Goal: Task Accomplishment & Management: Manage account settings

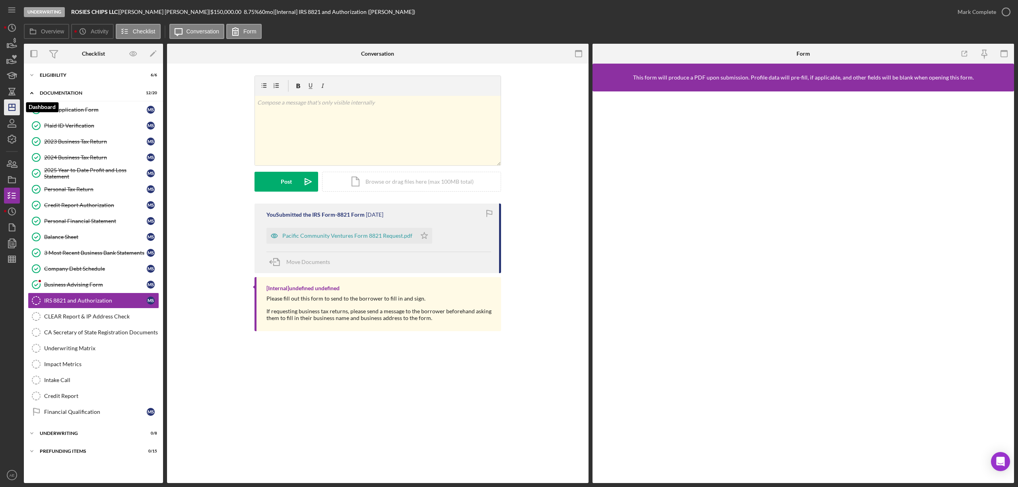
click at [12, 102] on icon "Icon/Dashboard" at bounding box center [12, 107] width 20 height 20
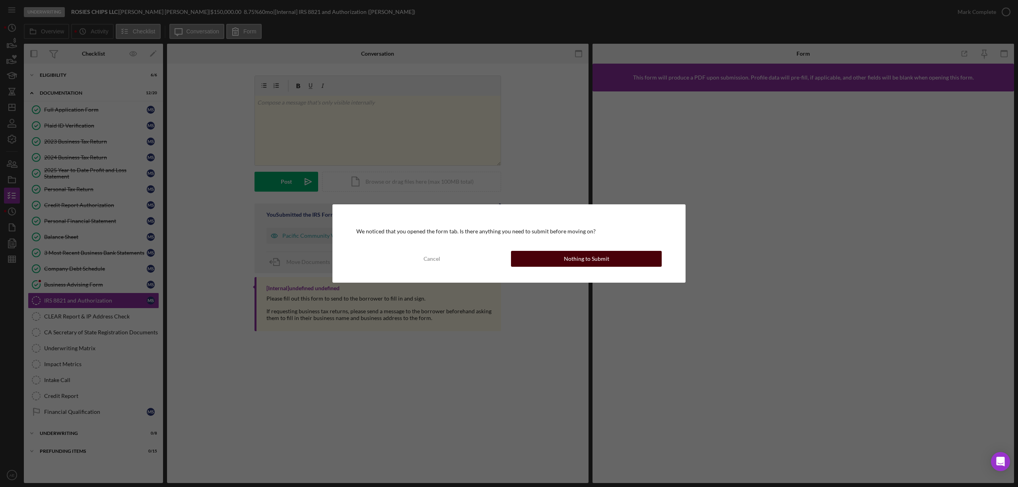
click at [543, 263] on button "Nothing to Submit" at bounding box center [586, 259] width 151 height 16
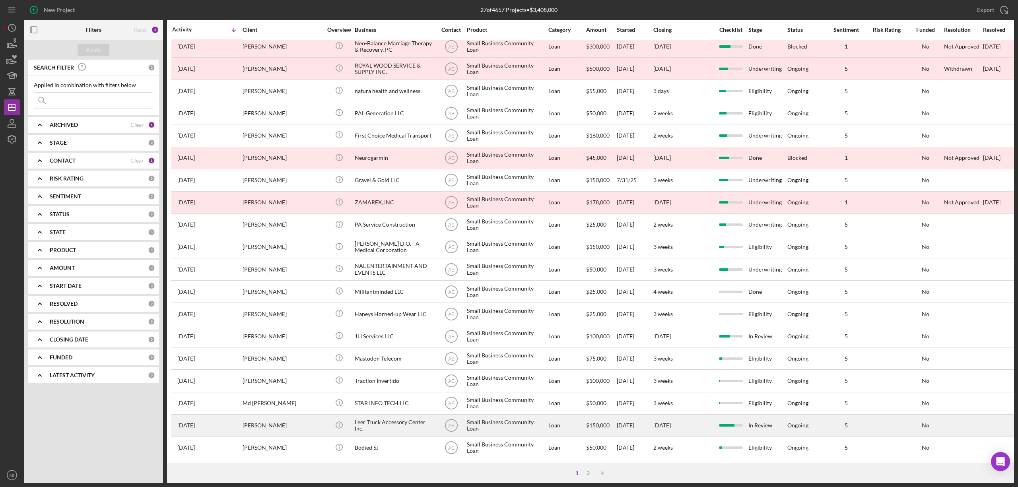
scroll to position [146, 0]
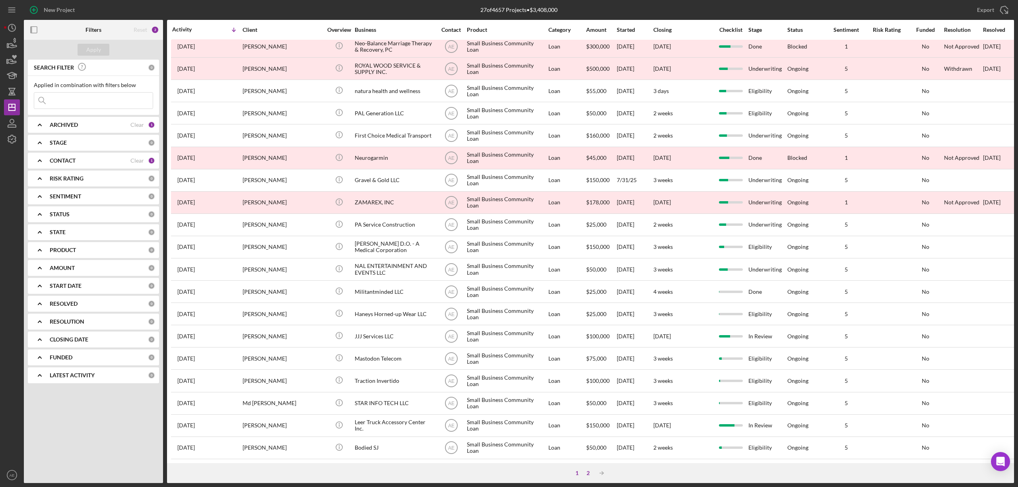
click at [588, 473] on div "2" at bounding box center [588, 473] width 11 height 6
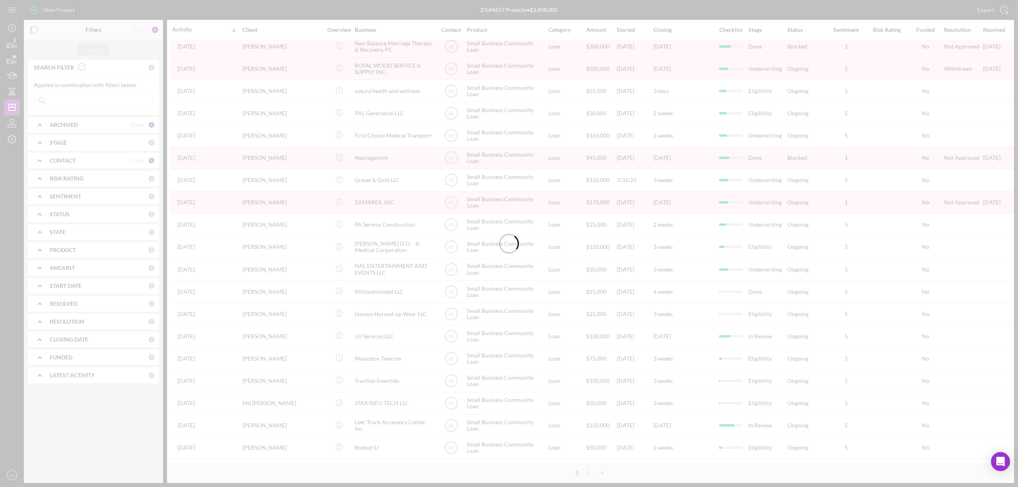
scroll to position [0, 0]
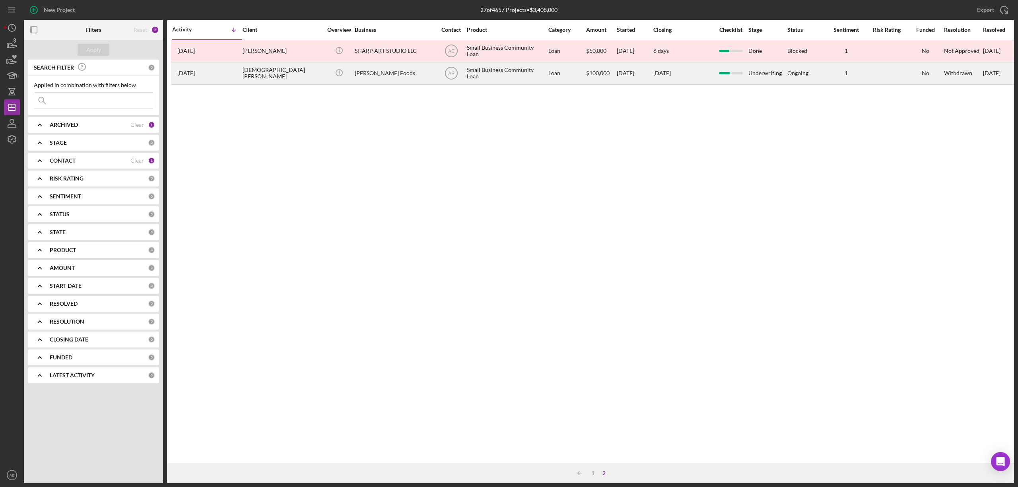
click at [365, 78] on div "[PERSON_NAME] Foods" at bounding box center [395, 73] width 80 height 21
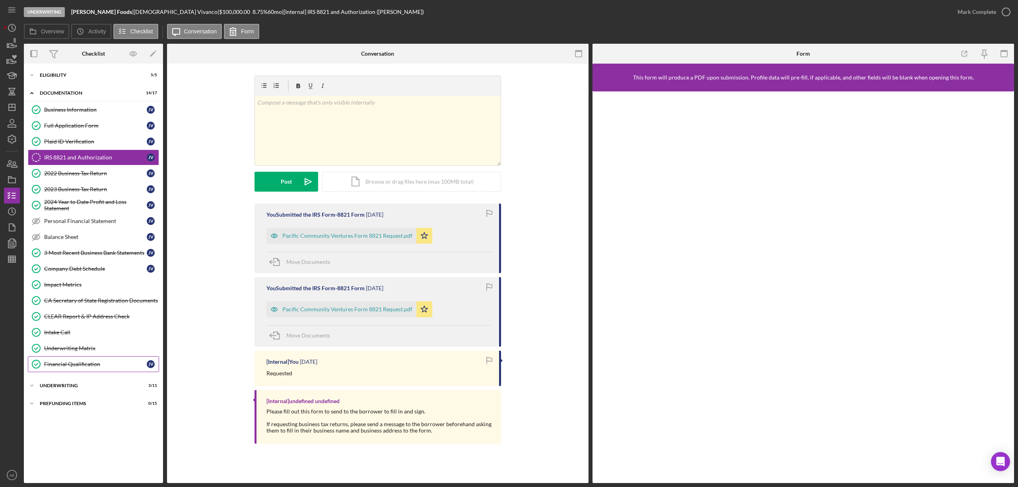
drag, startPoint x: 86, startPoint y: 389, endPoint x: 94, endPoint y: 364, distance: 26.4
click at [86, 388] on div "Underwriting" at bounding box center [88, 386] width 97 height 5
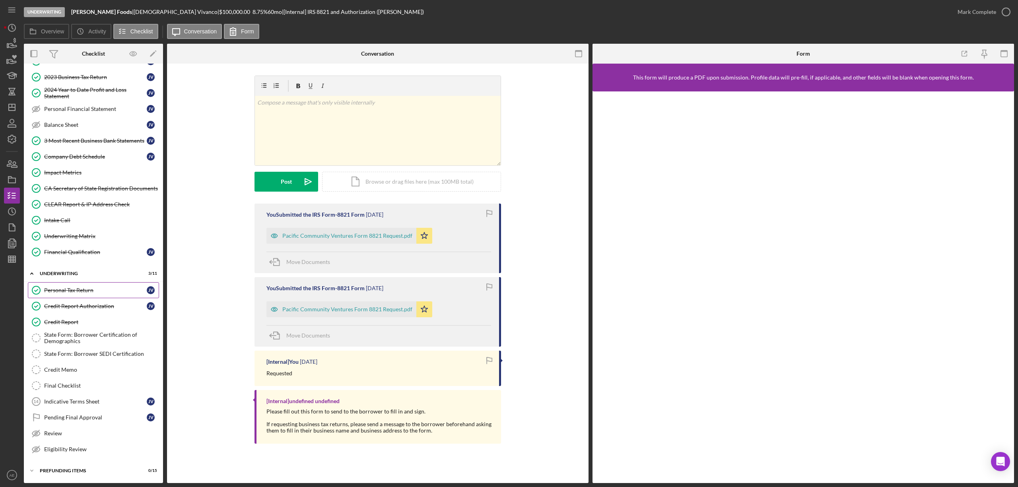
click at [90, 287] on div "Personal Tax Return" at bounding box center [95, 290] width 103 height 6
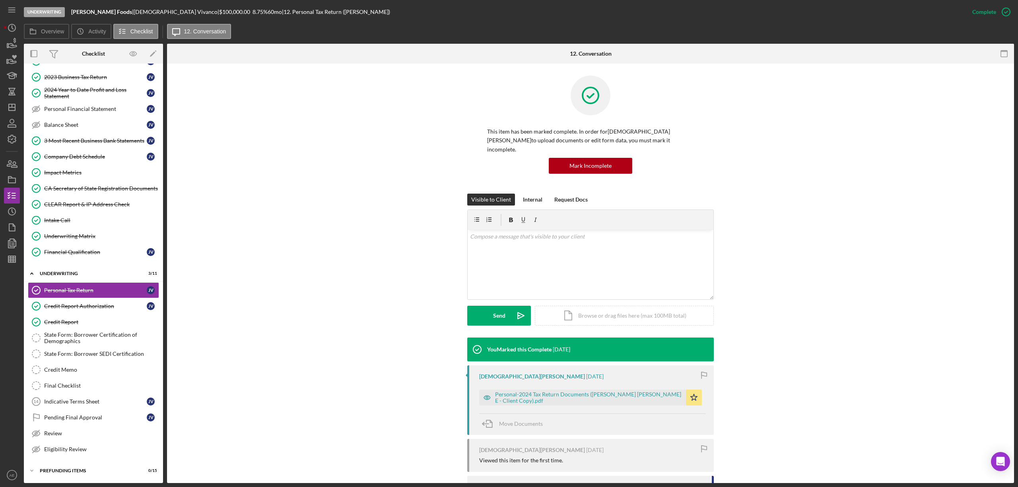
scroll to position [119, 0]
click at [489, 390] on icon "button" at bounding box center [487, 398] width 16 height 16
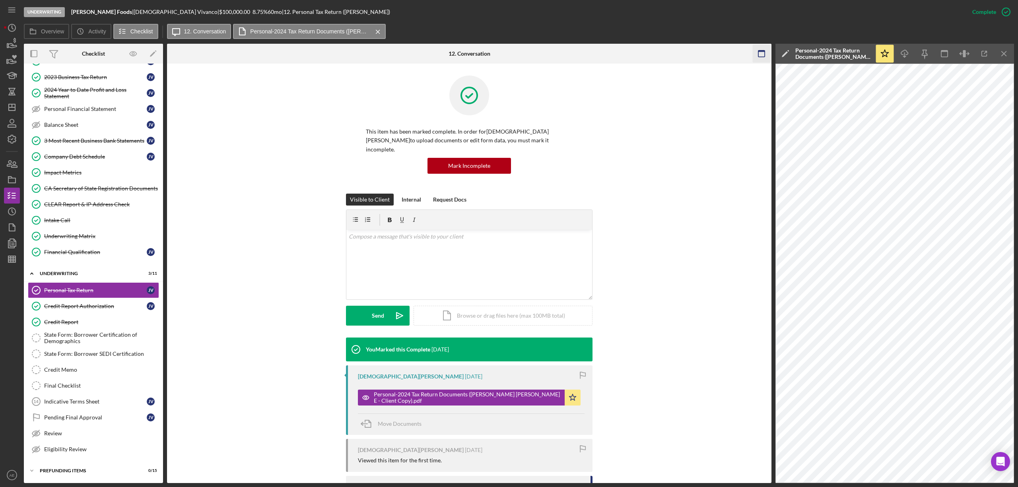
click at [763, 55] on icon "button" at bounding box center [762, 54] width 18 height 18
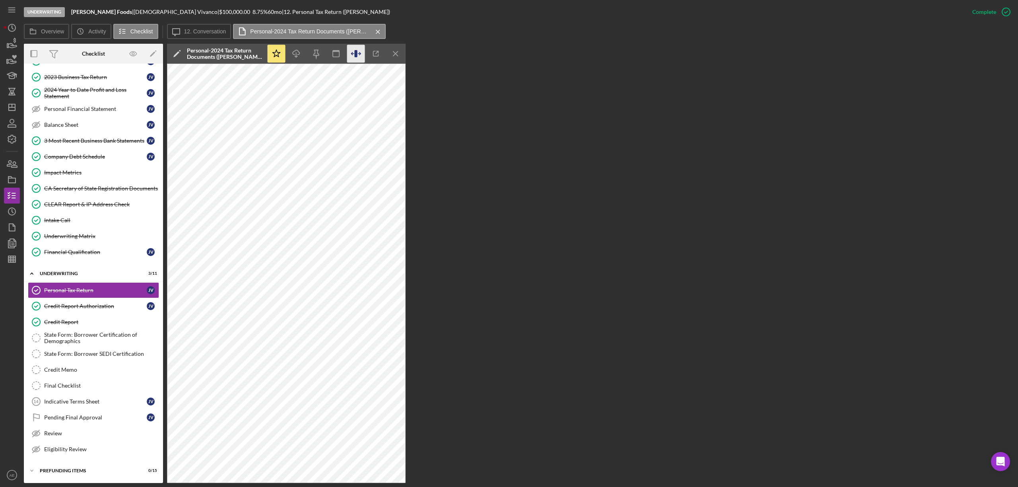
click at [360, 56] on icon "button" at bounding box center [356, 54] width 18 height 18
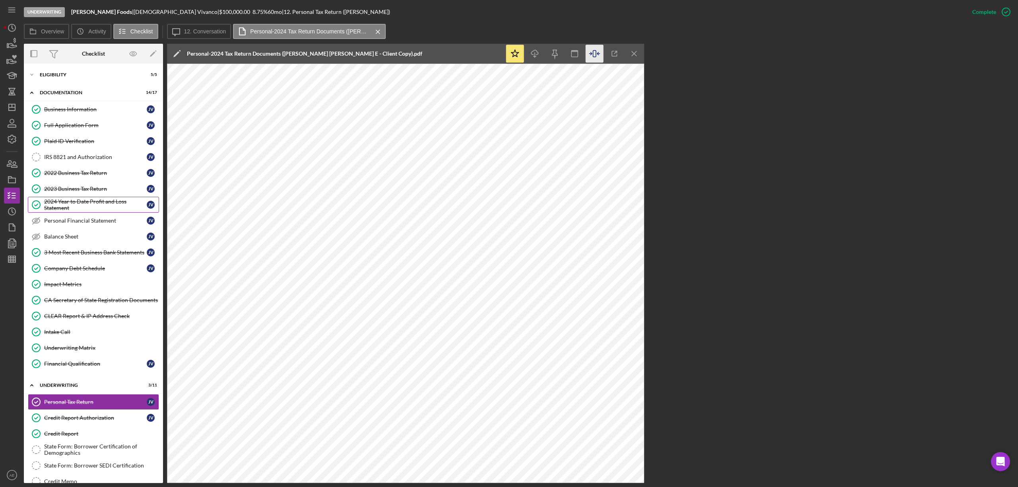
scroll to position [0, 0]
drag, startPoint x: 86, startPoint y: 161, endPoint x: 92, endPoint y: 170, distance: 10.9
click at [86, 161] on div "IRS 8821 and Authorization" at bounding box center [95, 157] width 103 height 6
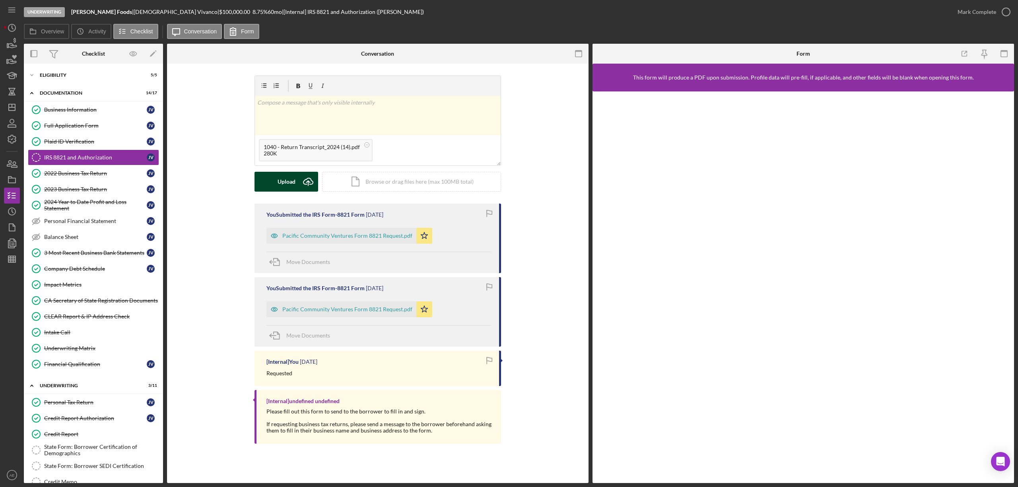
click at [281, 176] on div "Upload" at bounding box center [287, 182] width 18 height 20
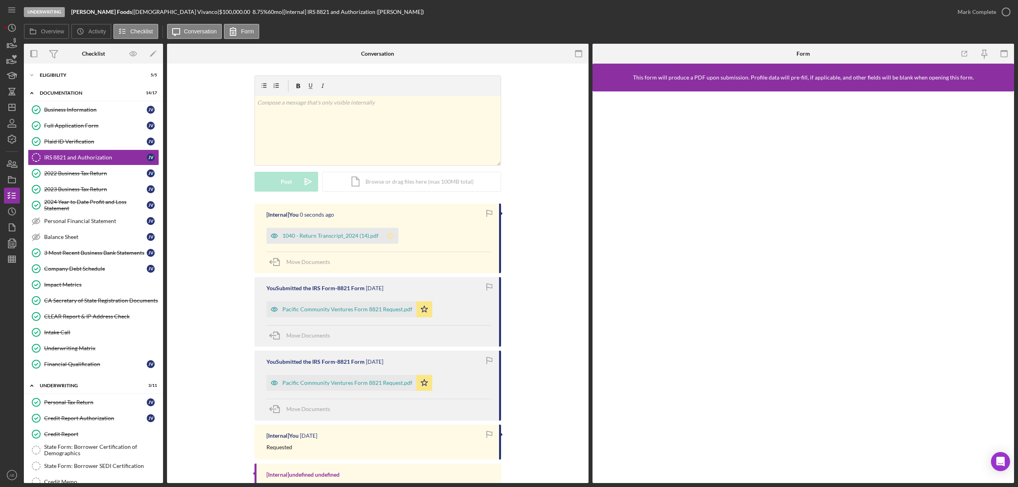
click at [393, 238] on icon "Icon/Star" at bounding box center [391, 236] width 16 height 16
drag, startPoint x: 93, startPoint y: 174, endPoint x: 163, endPoint y: 204, distance: 76.1
click at [93, 174] on div "2022 Business Tax Return" at bounding box center [95, 173] width 103 height 6
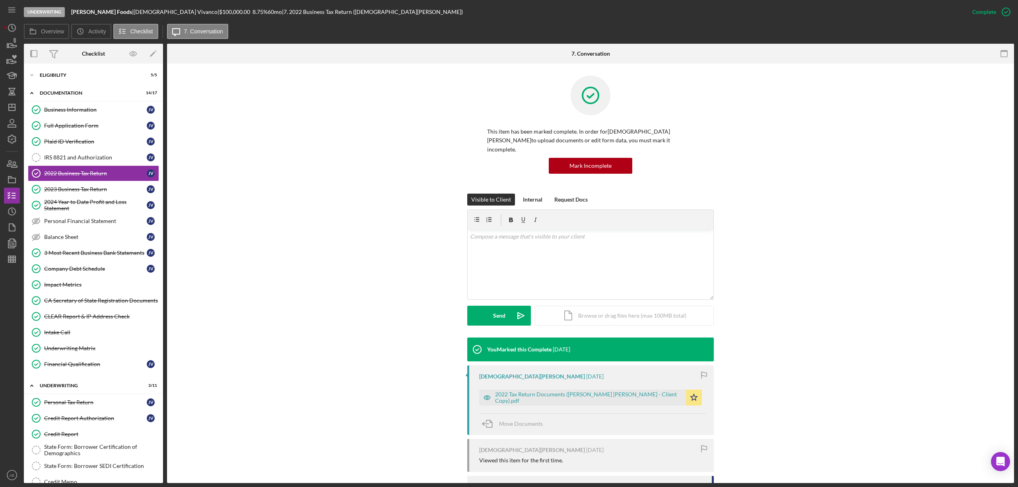
scroll to position [54, 0]
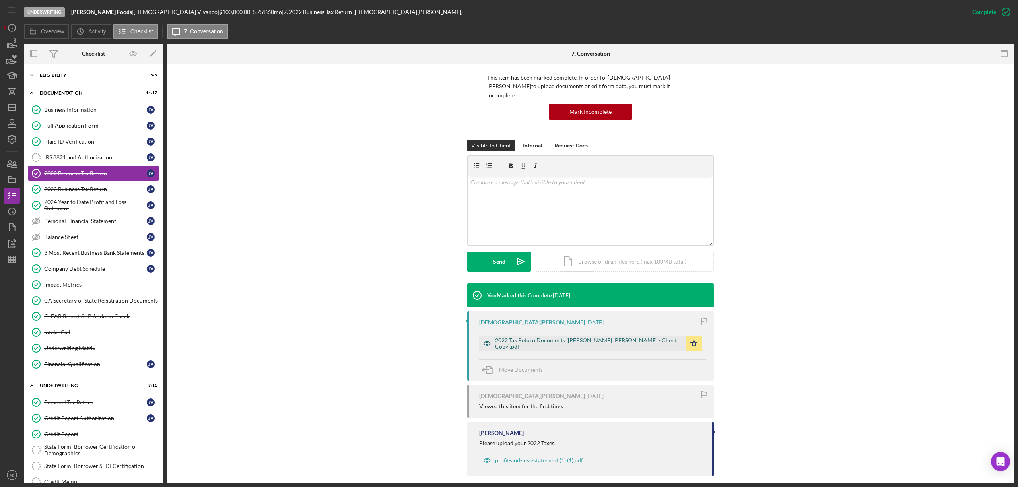
click at [487, 336] on icon "button" at bounding box center [487, 344] width 16 height 16
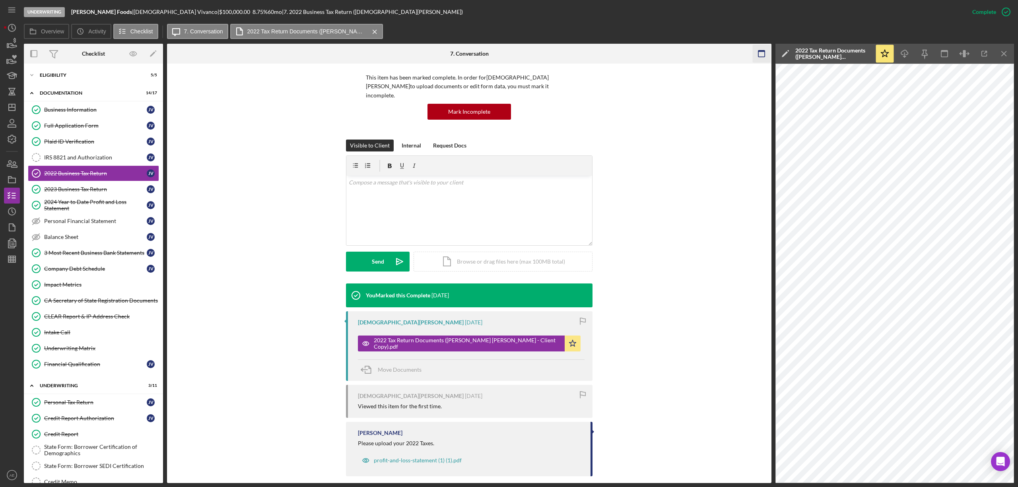
click at [759, 60] on icon "button" at bounding box center [762, 54] width 18 height 18
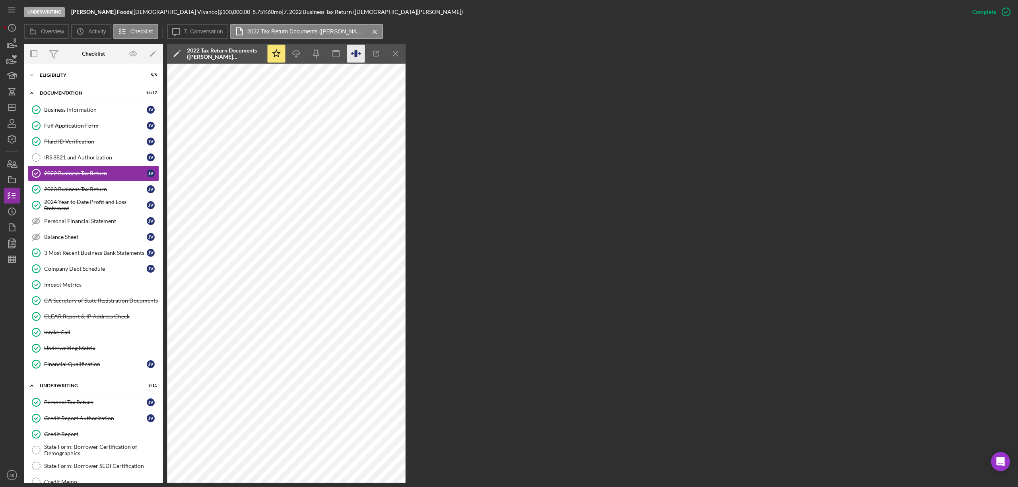
click at [362, 50] on icon "button" at bounding box center [356, 54] width 18 height 18
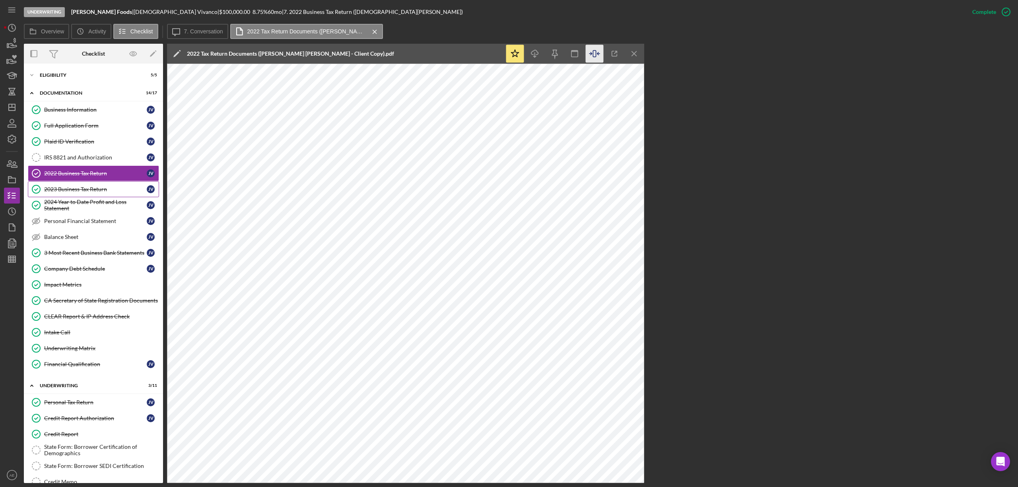
click at [82, 189] on div "2023 Business Tax Return" at bounding box center [95, 189] width 103 height 6
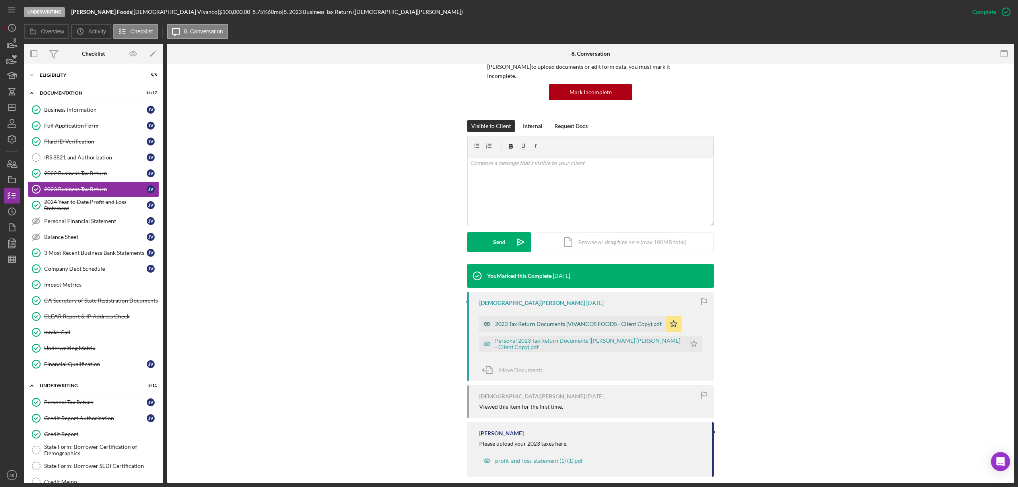
scroll to position [74, 0]
click at [485, 316] on icon "button" at bounding box center [487, 324] width 16 height 16
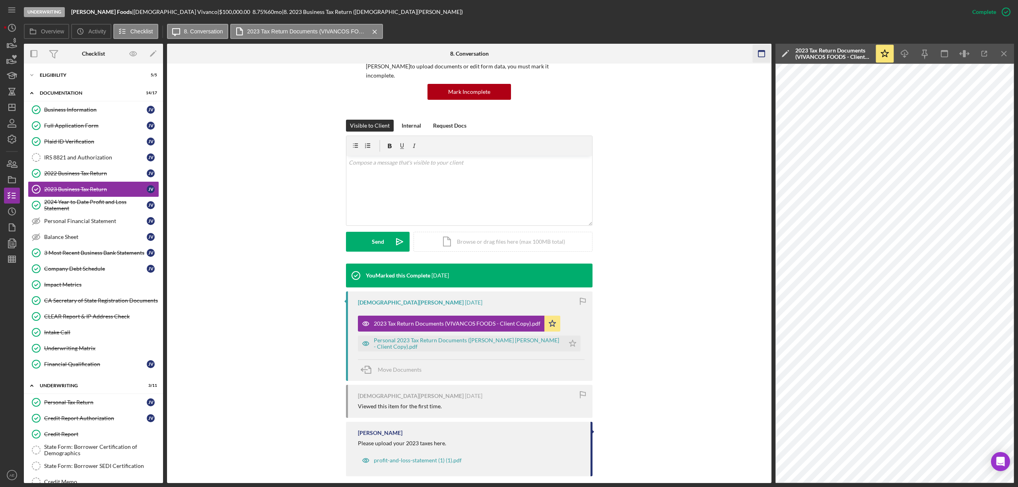
click at [760, 57] on rect "button" at bounding box center [762, 54] width 6 height 6
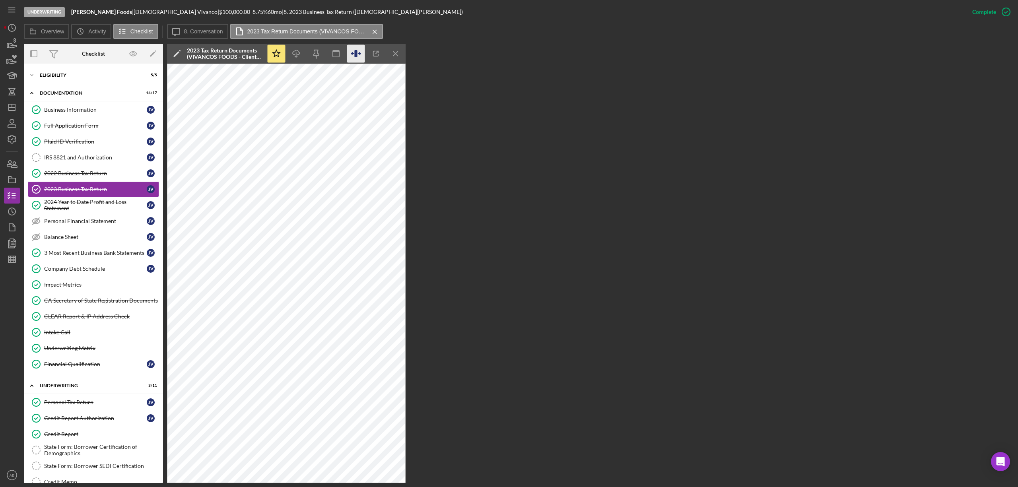
click at [361, 56] on icon "button" at bounding box center [356, 54] width 18 height 18
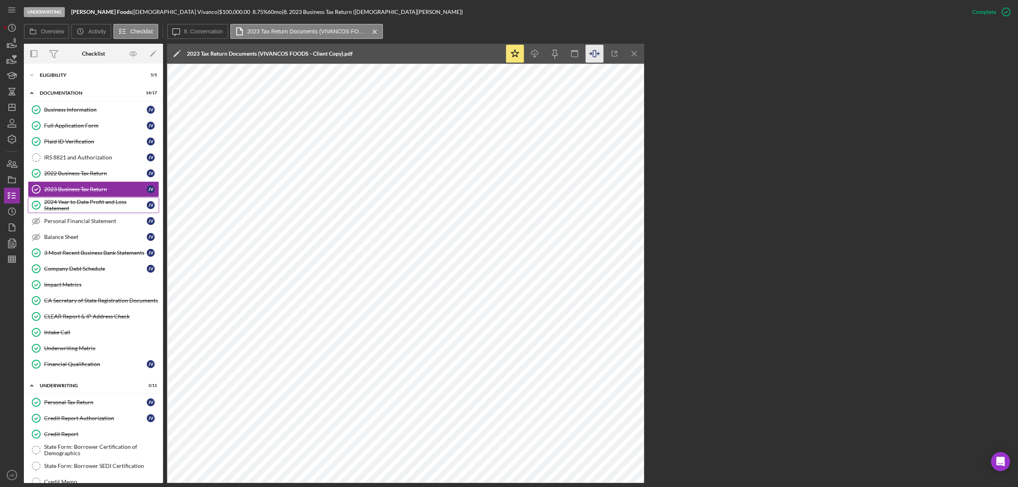
click at [95, 211] on div "2024 Year to Date Profit and Loss Statement" at bounding box center [95, 205] width 103 height 13
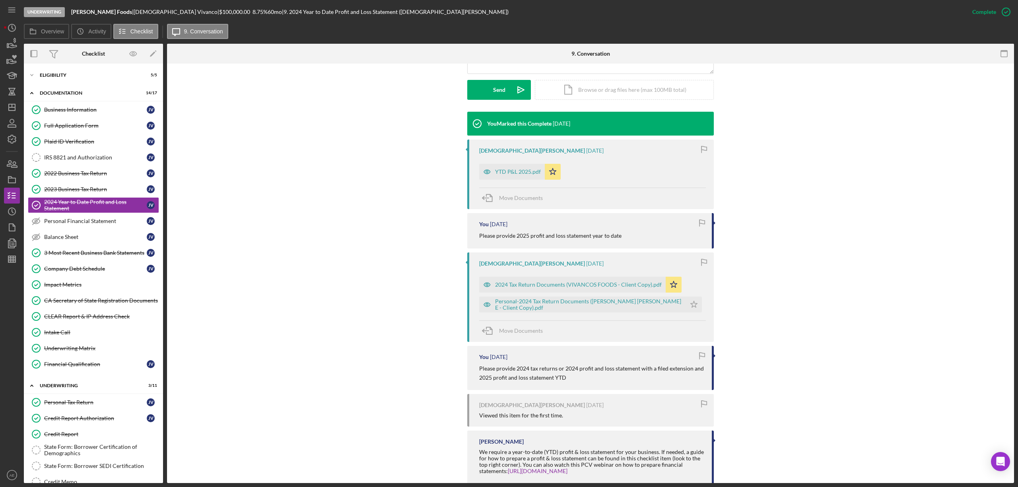
scroll to position [234, 0]
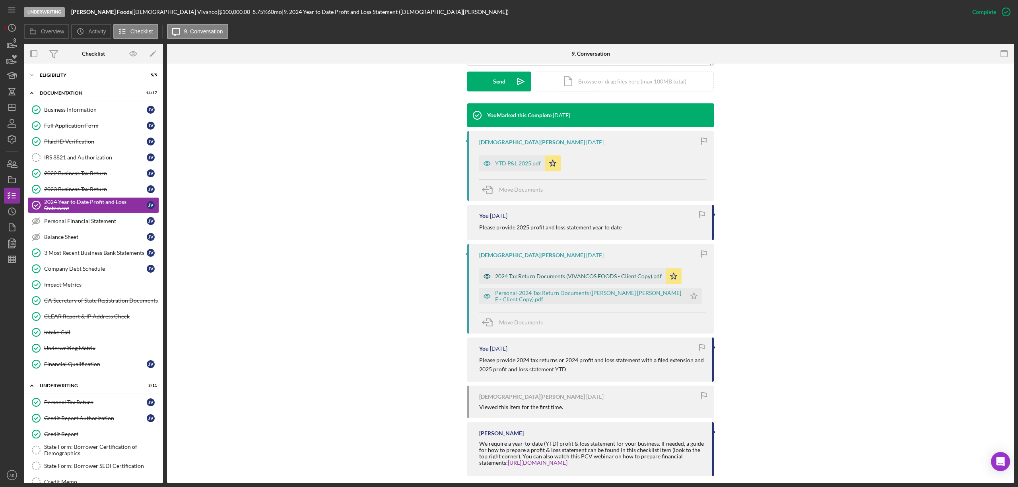
click at [484, 269] on icon "button" at bounding box center [487, 277] width 16 height 16
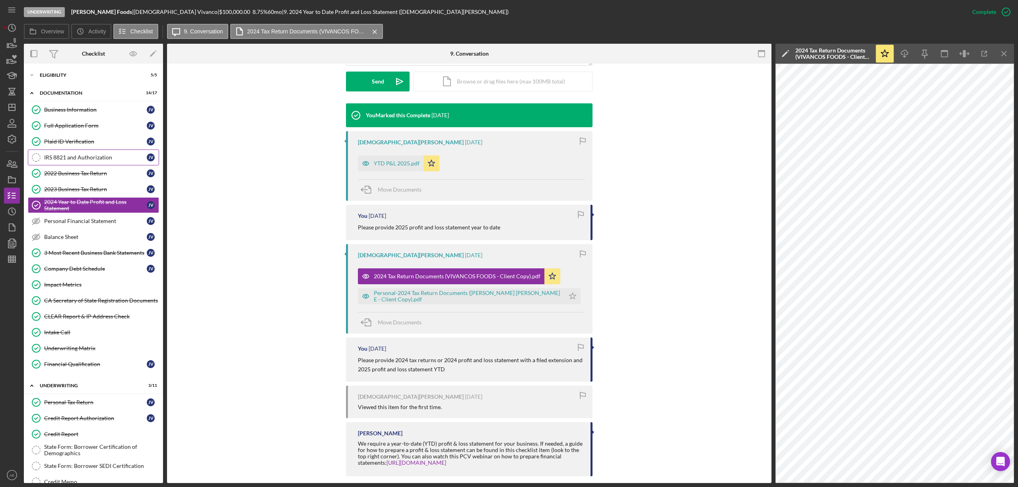
click at [82, 154] on link "IRS 8821 and Authorization IRS 8821 and Authorization J V" at bounding box center [93, 158] width 131 height 16
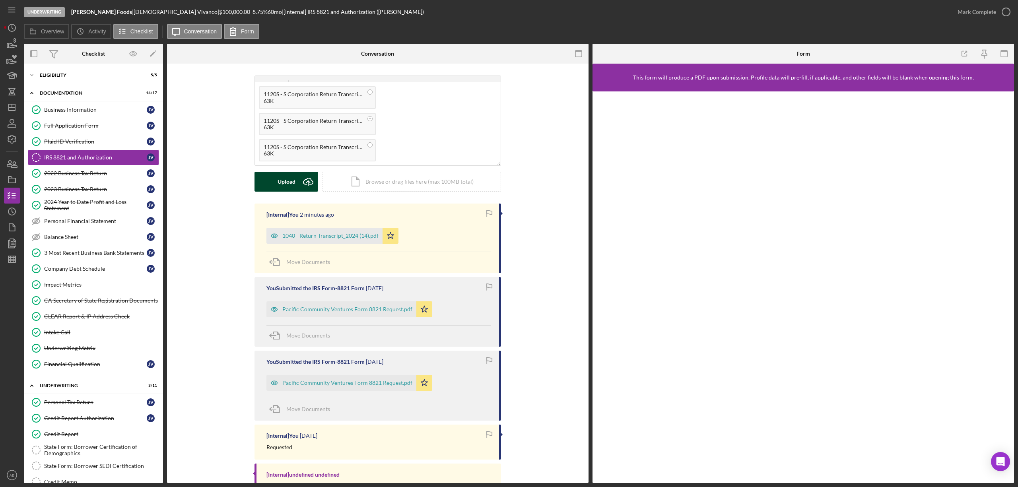
click at [263, 179] on button "Upload Icon/Upload" at bounding box center [287, 182] width 64 height 20
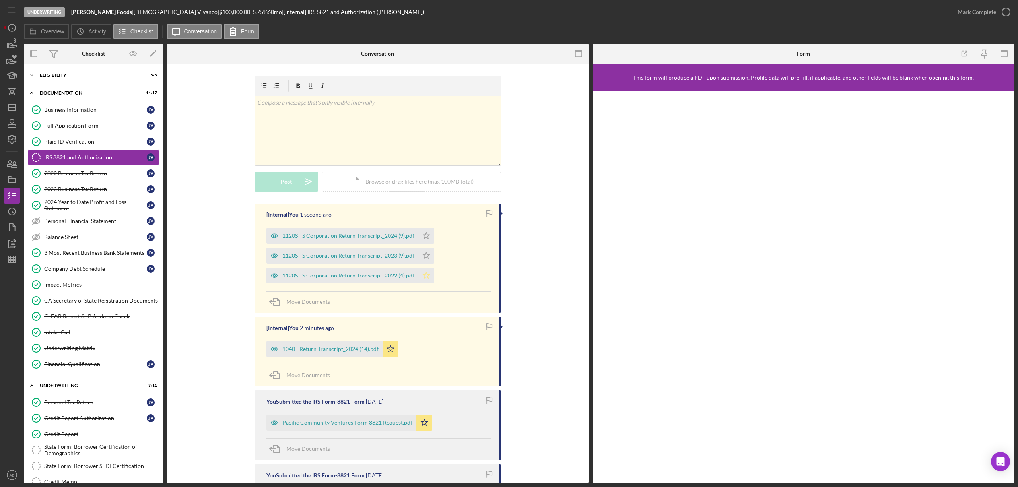
click at [428, 277] on icon "Icon/Star" at bounding box center [427, 276] width 16 height 16
drag, startPoint x: 427, startPoint y: 257, endPoint x: 424, endPoint y: 236, distance: 21.3
click at [427, 256] on icon "Icon/Star" at bounding box center [427, 256] width 16 height 16
click at [424, 236] on polygon "button" at bounding box center [426, 235] width 7 height 6
click at [15, 108] on polygon "button" at bounding box center [12, 107] width 6 height 6
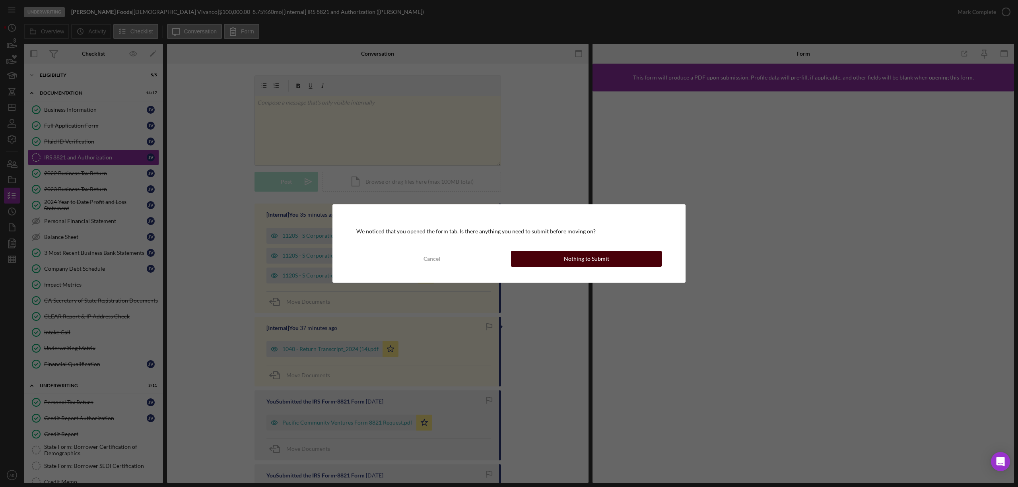
click at [564, 261] on button "Nothing to Submit" at bounding box center [586, 259] width 151 height 16
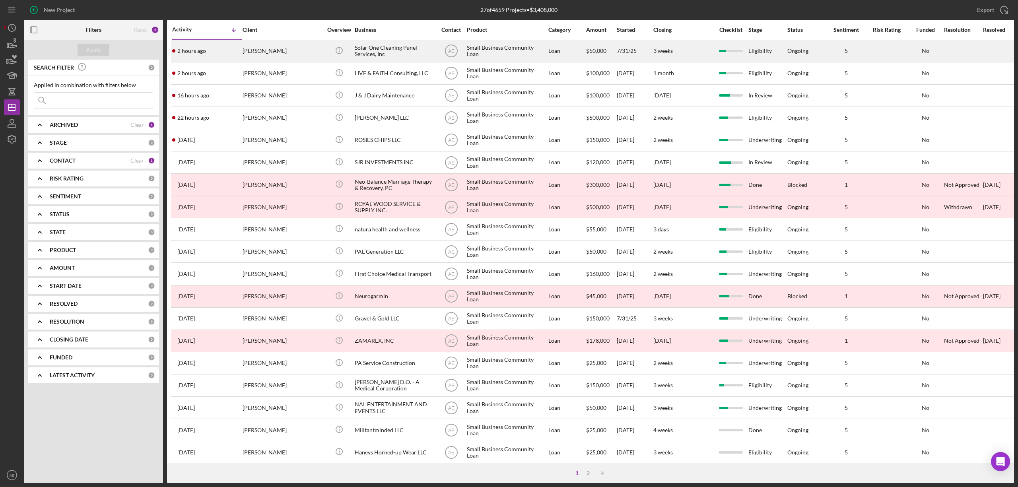
click at [285, 53] on div "[PERSON_NAME]" at bounding box center [283, 51] width 80 height 21
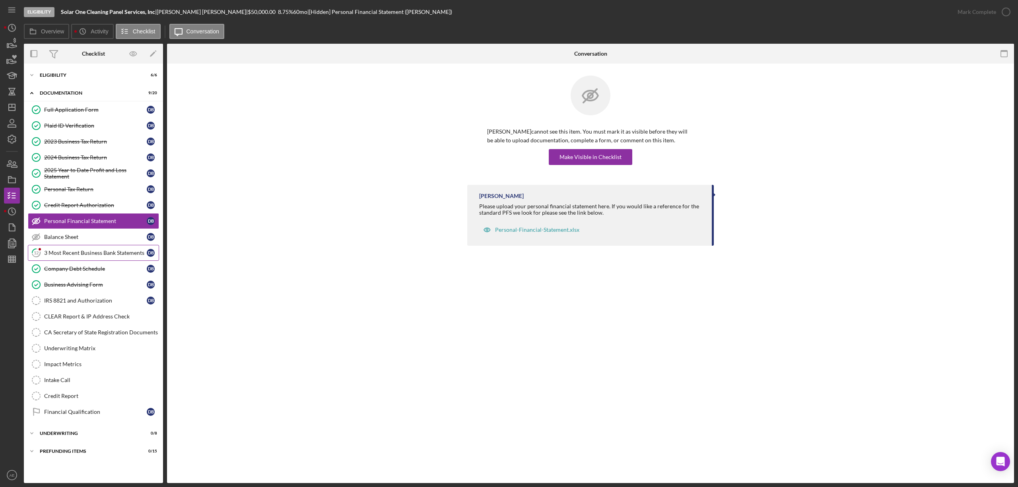
click at [72, 261] on link "12 3 Most Recent Business Bank Statements D B" at bounding box center [93, 253] width 131 height 16
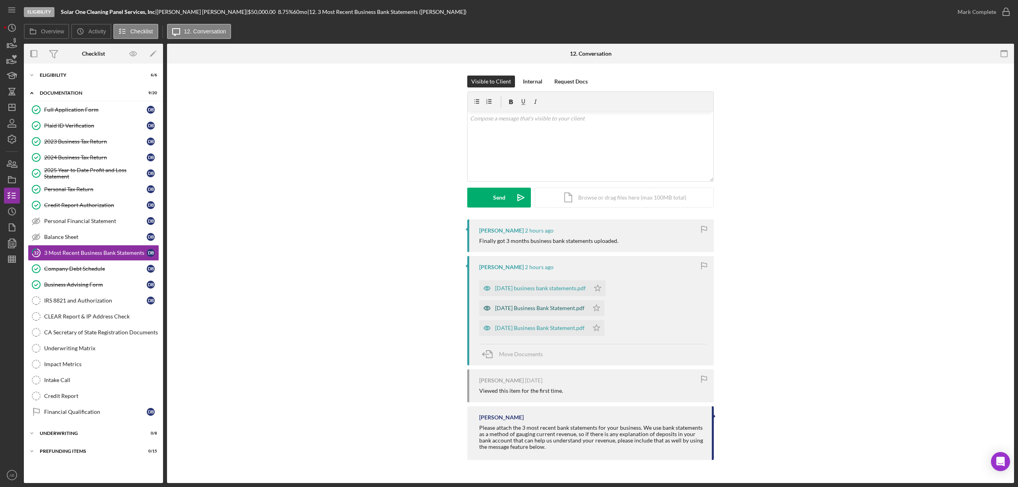
click at [486, 290] on icon "button" at bounding box center [487, 289] width 2 height 2
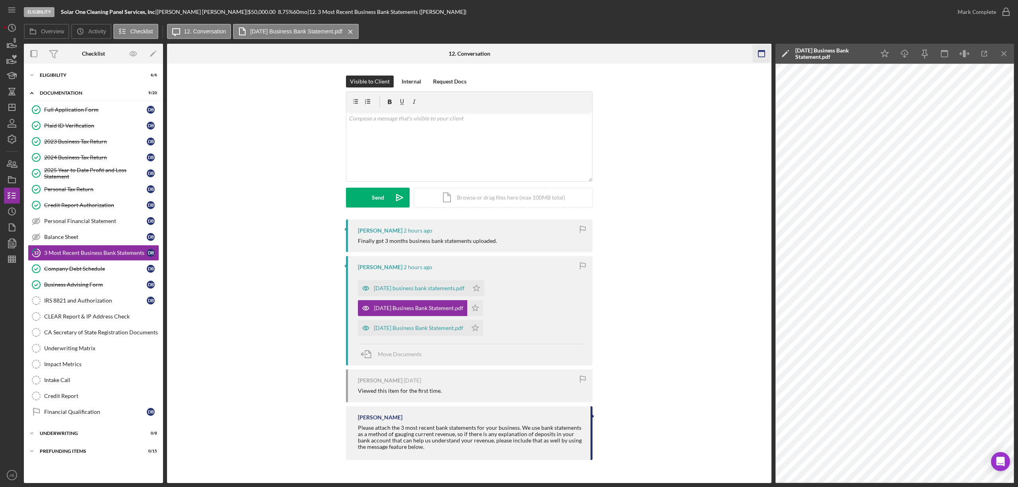
click at [763, 53] on icon "button" at bounding box center [762, 54] width 18 height 18
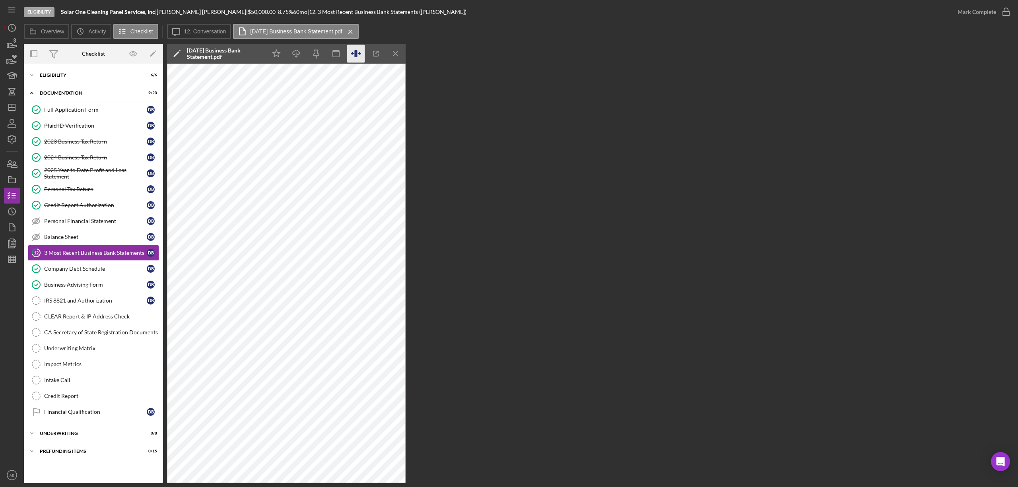
click at [353, 54] on icon "button" at bounding box center [352, 54] width 2 height 0
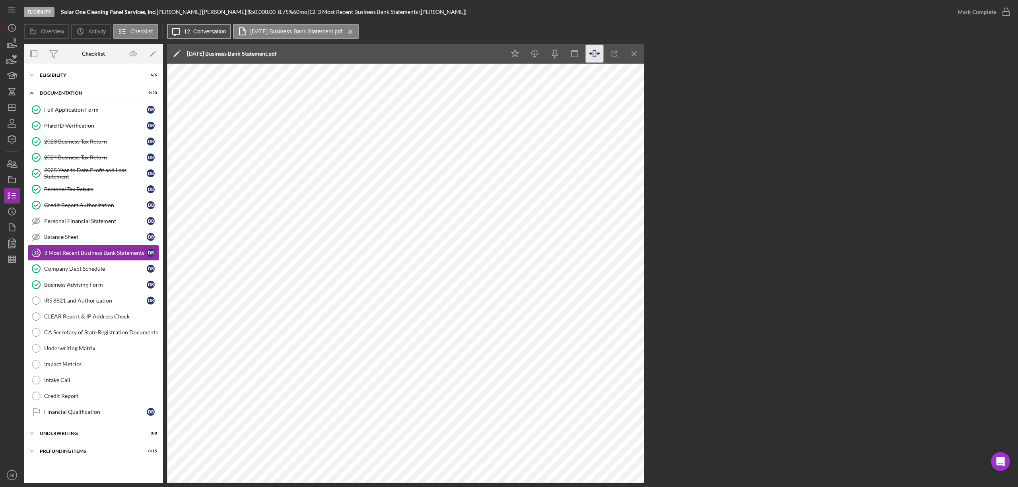
click at [191, 28] on label "12. Conversation" at bounding box center [205, 31] width 42 height 6
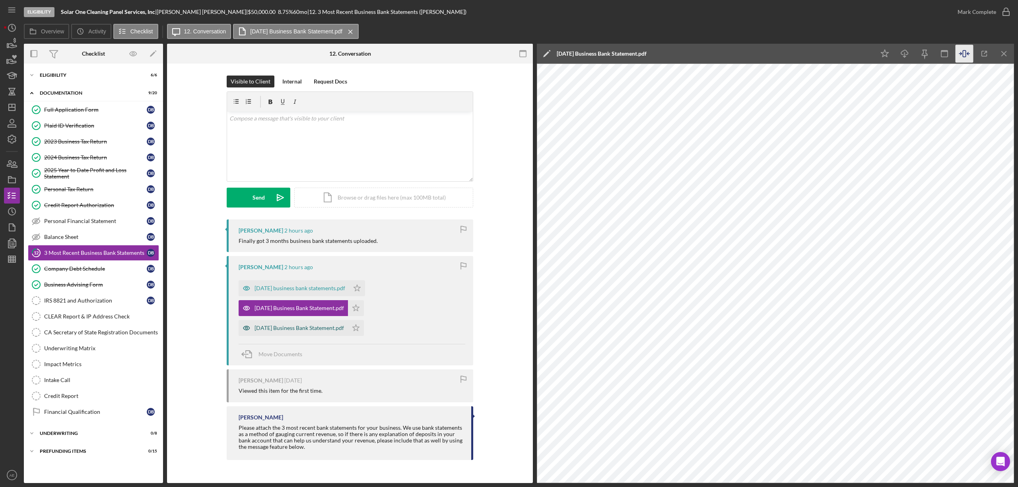
click at [245, 325] on icon "button" at bounding box center [247, 328] width 16 height 16
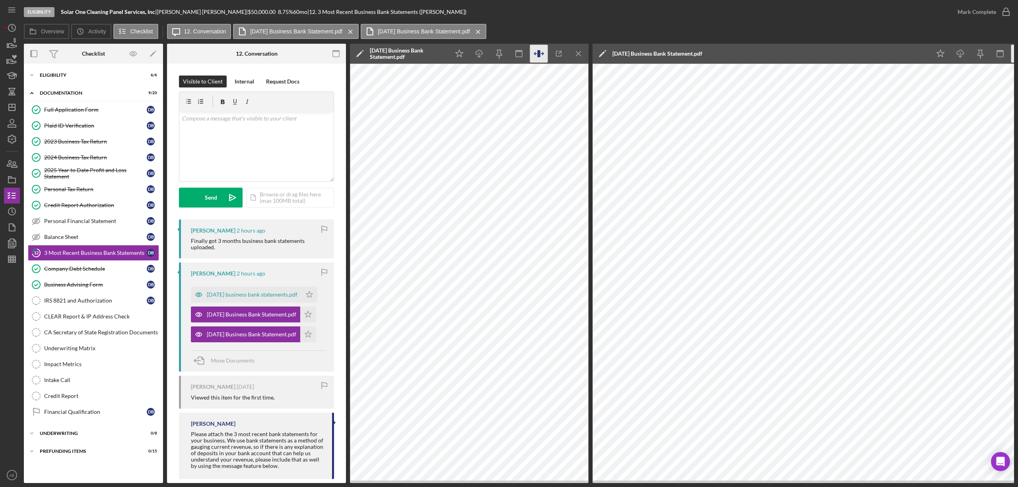
click at [542, 54] on icon "button" at bounding box center [542, 54] width 2 height 0
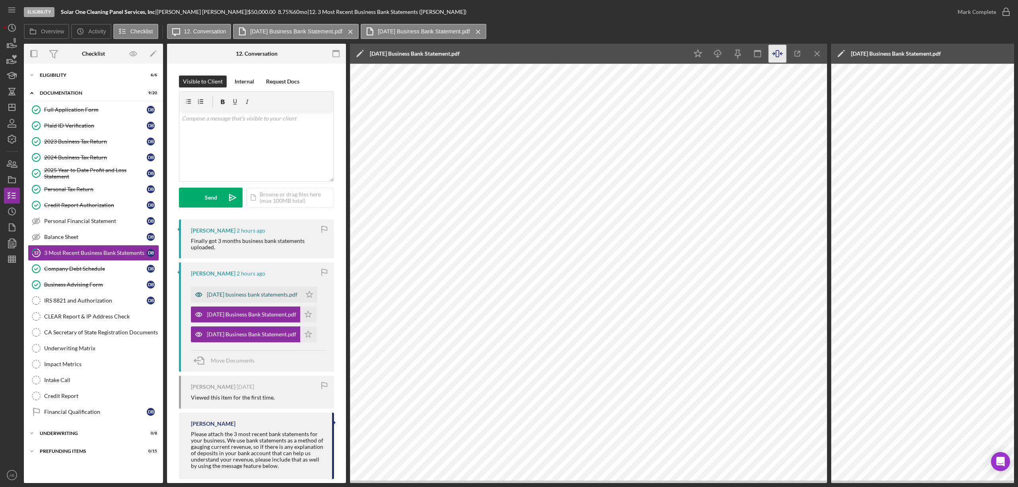
click at [240, 298] on div "July 2025 business bank statements.pdf" at bounding box center [252, 295] width 91 height 6
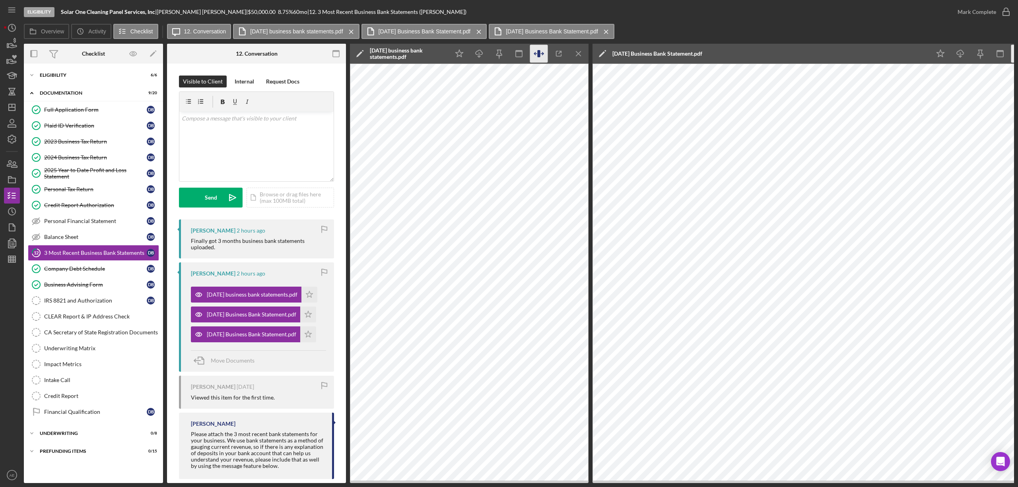
click at [543, 51] on icon "button" at bounding box center [539, 54] width 18 height 18
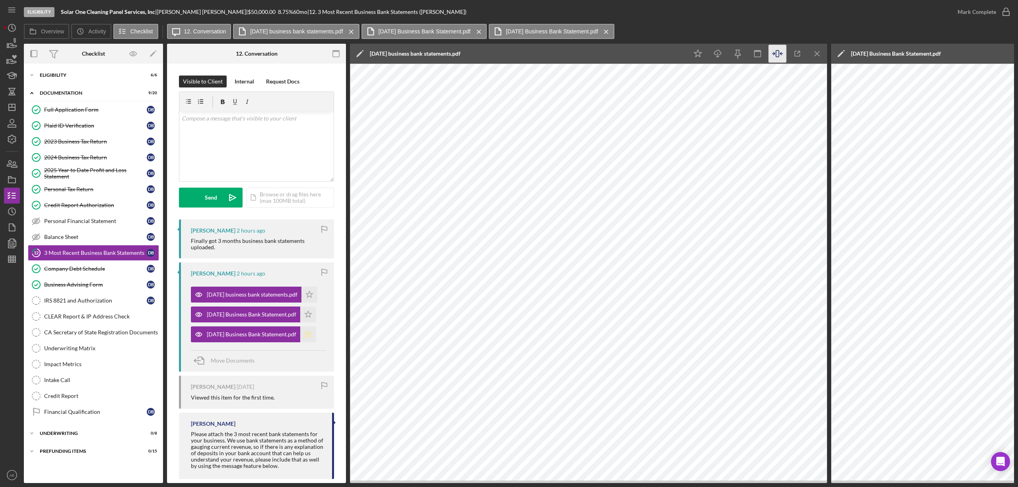
drag, startPoint x: 314, startPoint y: 329, endPoint x: 314, endPoint y: 312, distance: 16.7
click at [314, 328] on icon "Icon/Star" at bounding box center [308, 335] width 16 height 16
click at [313, 310] on icon "Icon/Star" at bounding box center [308, 315] width 16 height 16
click at [311, 290] on icon "Icon/Star" at bounding box center [310, 295] width 16 height 16
click at [962, 10] on div "Mark Complete" at bounding box center [977, 12] width 39 height 16
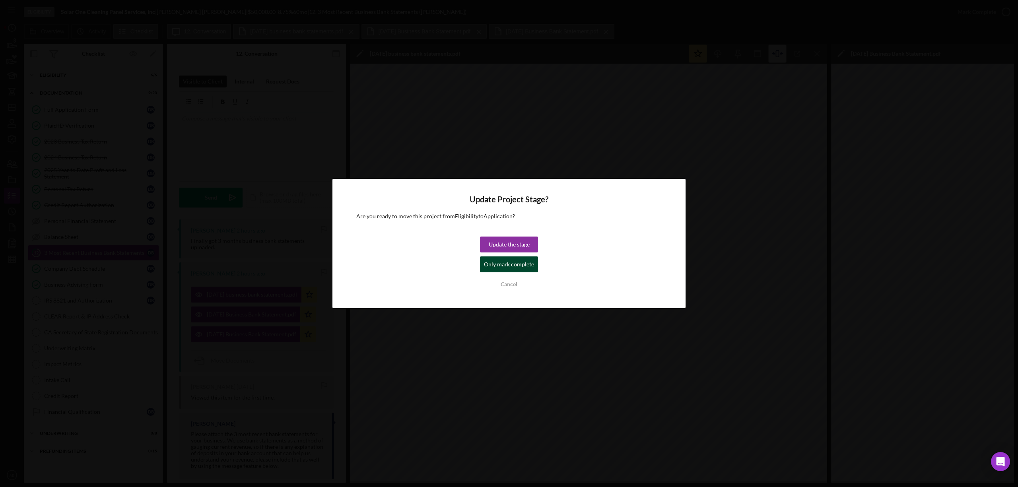
click at [511, 262] on div "Only mark complete" at bounding box center [509, 265] width 50 height 16
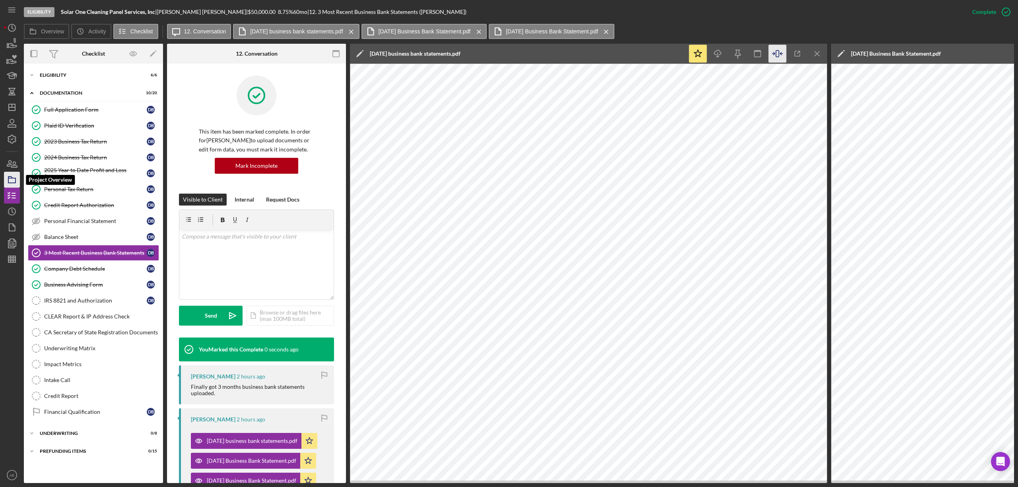
click at [11, 178] on polygon "button" at bounding box center [10, 178] width 4 height 2
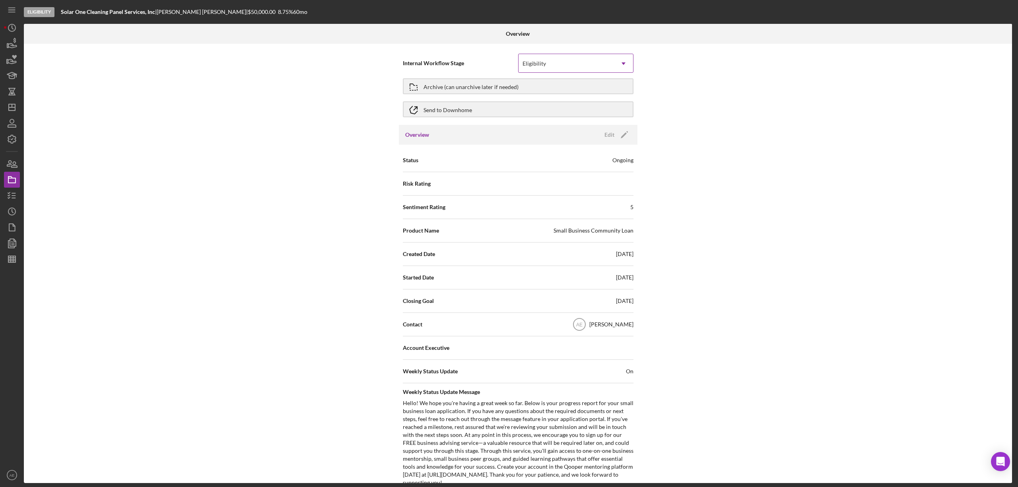
click at [566, 63] on div "Eligibility" at bounding box center [566, 64] width 95 height 18
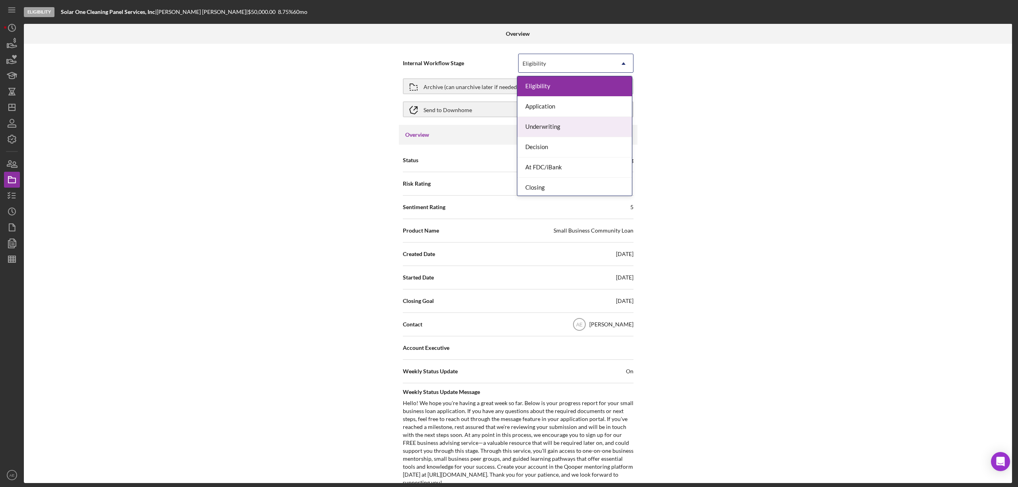
click at [551, 131] on div "Underwriting" at bounding box center [575, 127] width 115 height 20
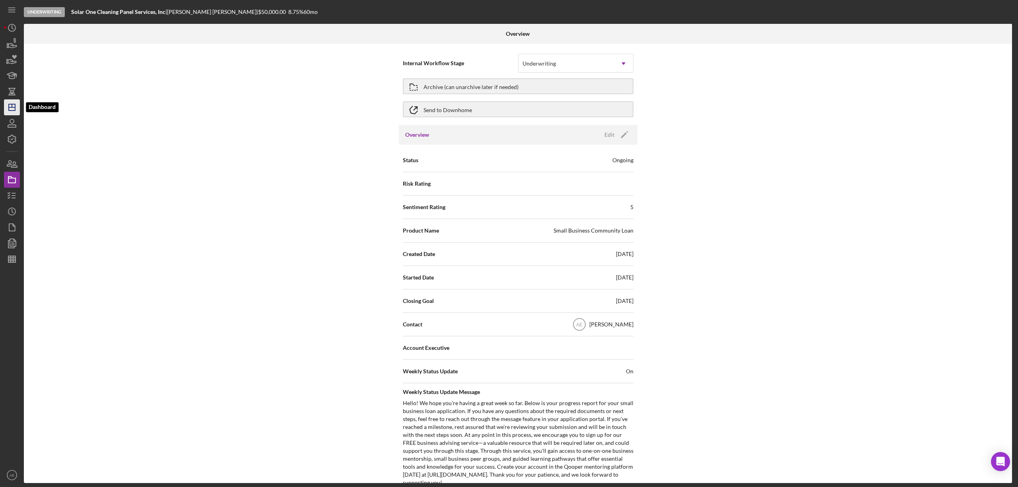
click at [10, 103] on icon "Icon/Dashboard" at bounding box center [12, 107] width 20 height 20
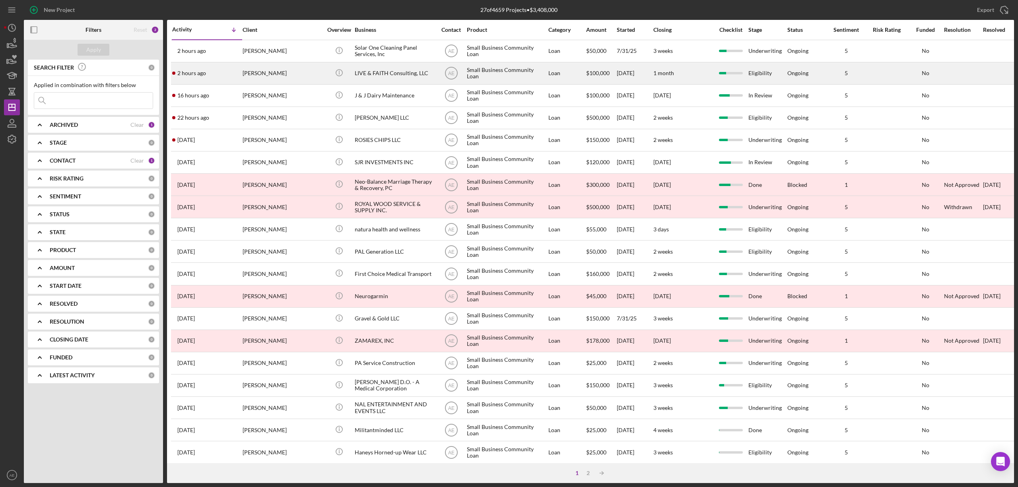
click at [283, 76] on div "[PERSON_NAME]" at bounding box center [283, 73] width 80 height 21
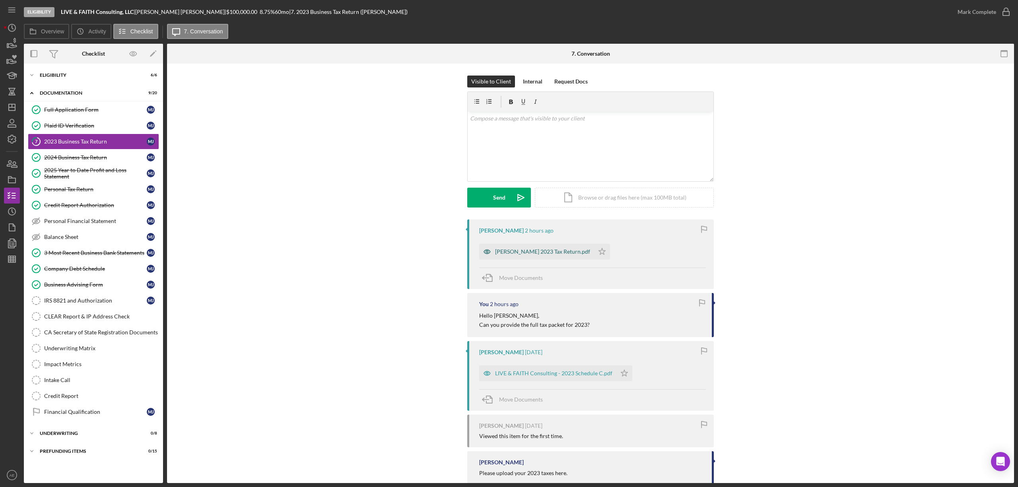
click at [483, 249] on icon "button" at bounding box center [487, 252] width 16 height 16
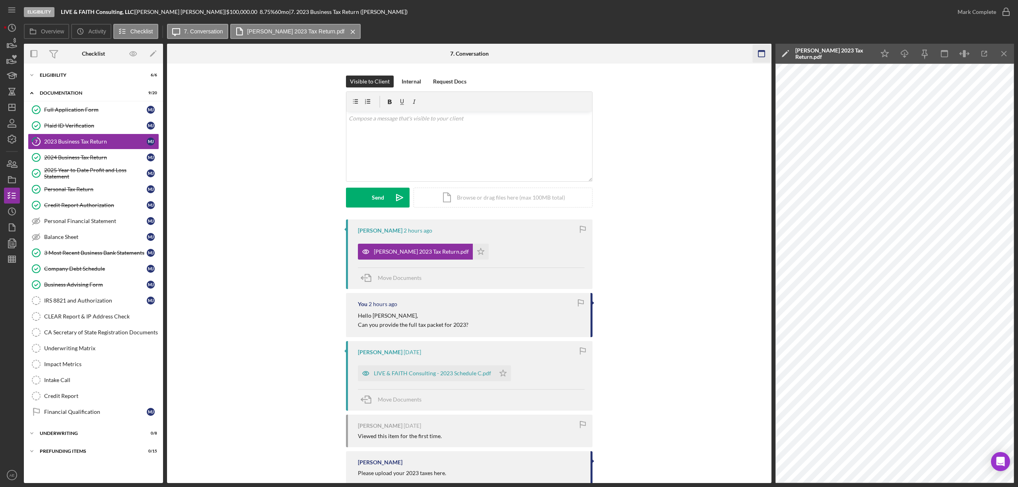
click at [757, 45] on icon "button" at bounding box center [762, 54] width 18 height 18
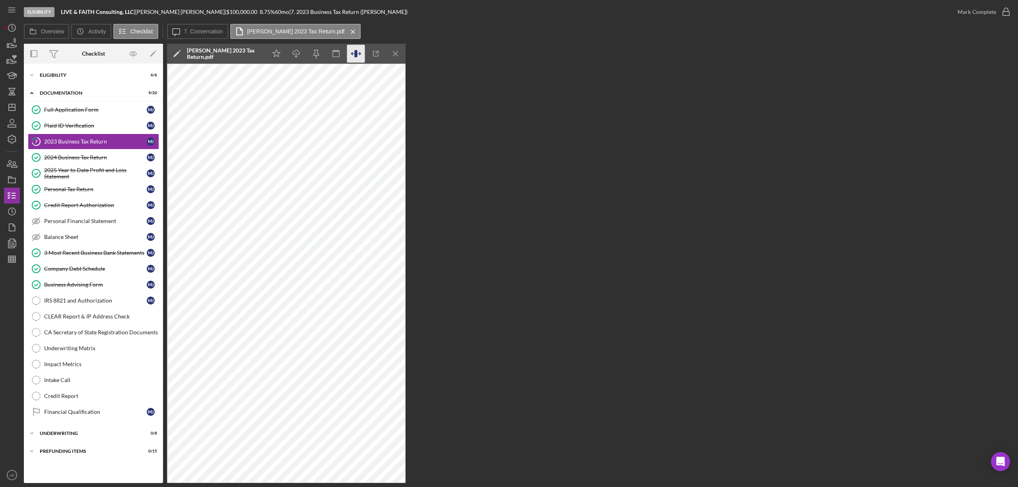
click at [352, 50] on icon "button" at bounding box center [356, 54] width 18 height 18
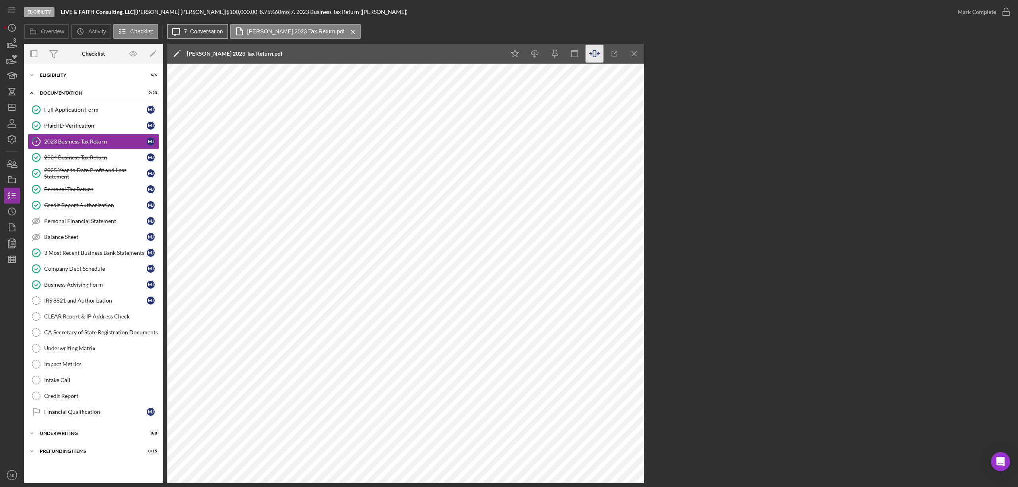
click at [204, 26] on button "Icon/Message 7. Conversation" at bounding box center [197, 31] width 61 height 15
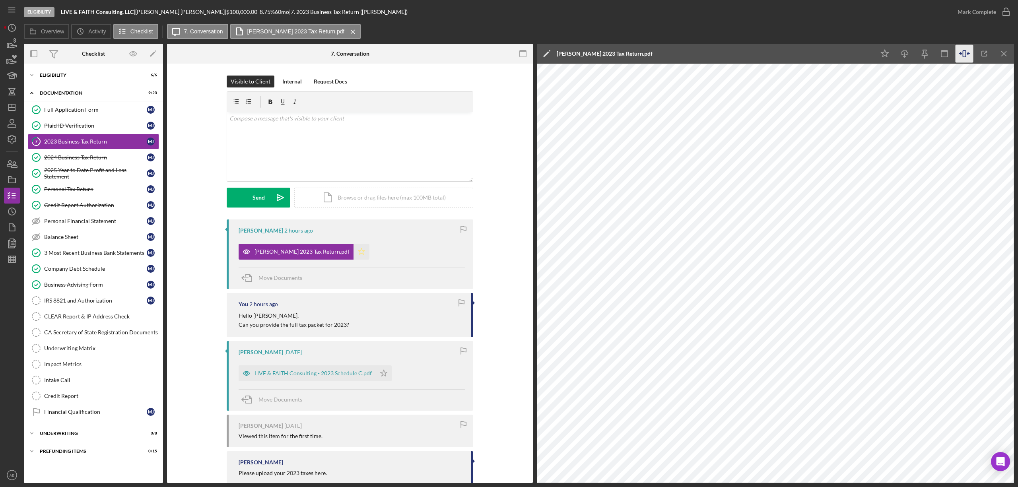
click at [357, 249] on icon "Icon/Star" at bounding box center [362, 252] width 16 height 16
click at [958, 11] on div "Mark Complete" at bounding box center [977, 12] width 39 height 16
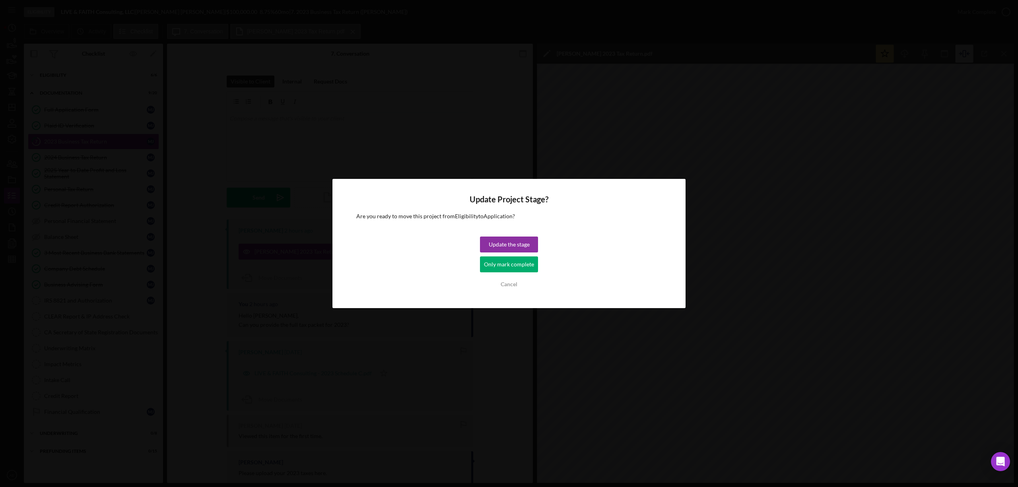
click at [530, 262] on div "Only mark complete" at bounding box center [509, 265] width 50 height 16
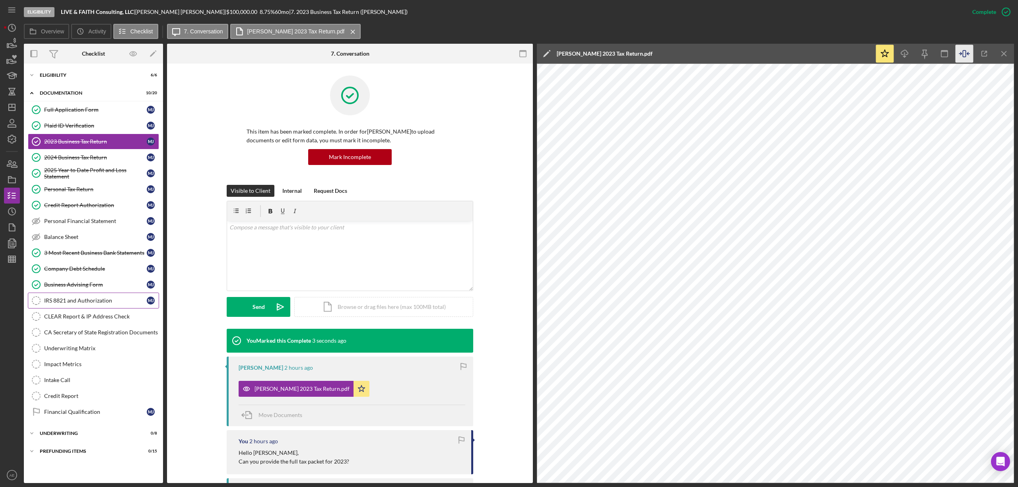
click at [99, 300] on link "IRS 8821 and Authorization IRS 8821 and Authorization M J" at bounding box center [93, 301] width 131 height 16
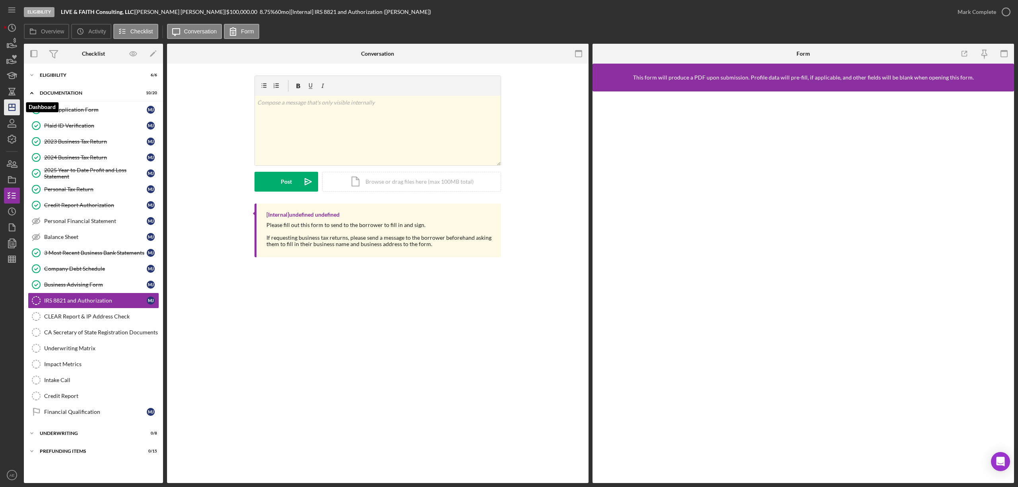
click at [10, 109] on icon "Icon/Dashboard" at bounding box center [12, 107] width 20 height 20
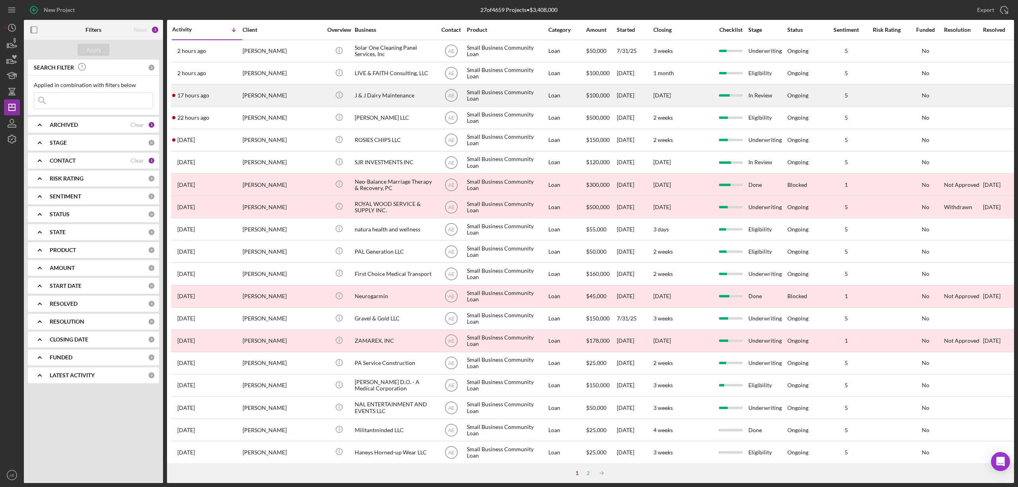
click at [291, 95] on div "[PERSON_NAME]" at bounding box center [283, 95] width 80 height 21
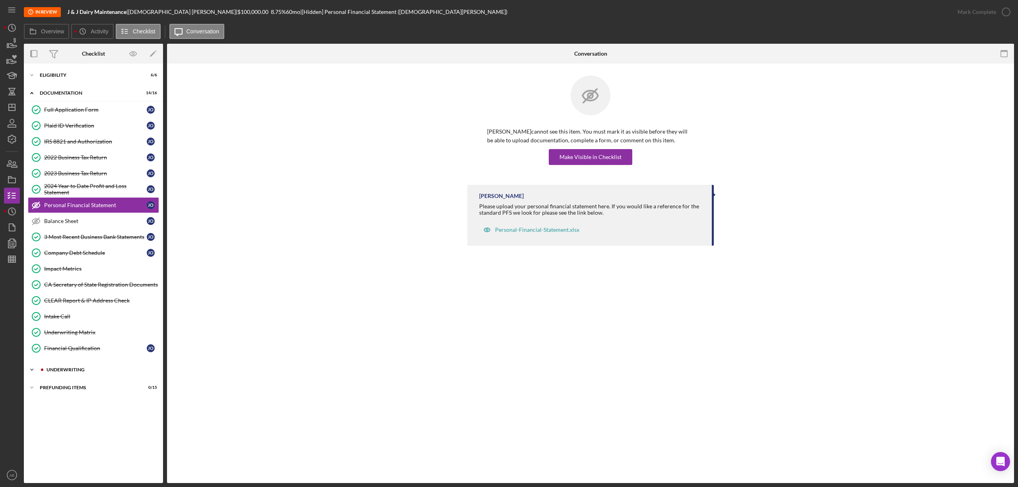
click at [106, 370] on div "Icon/Expander Underwriting 2 / 11" at bounding box center [93, 370] width 139 height 16
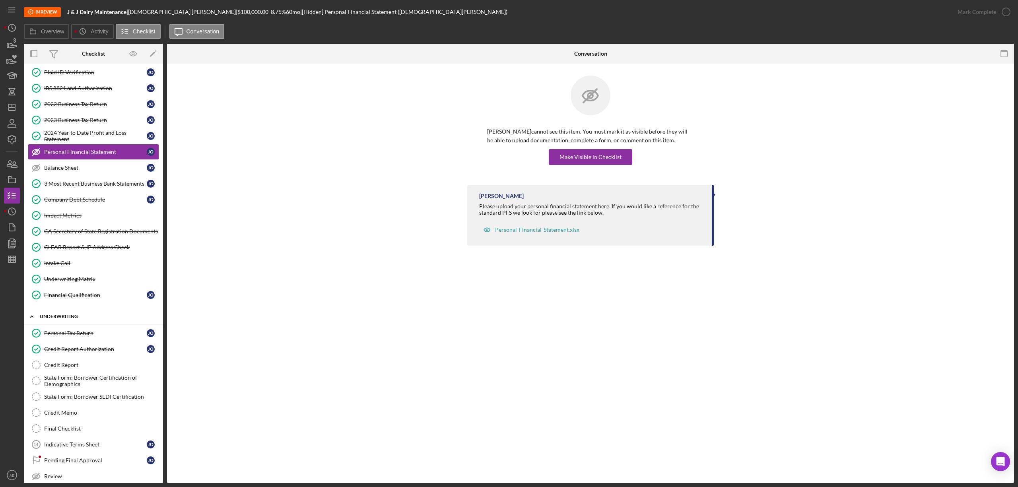
scroll to position [103, 0]
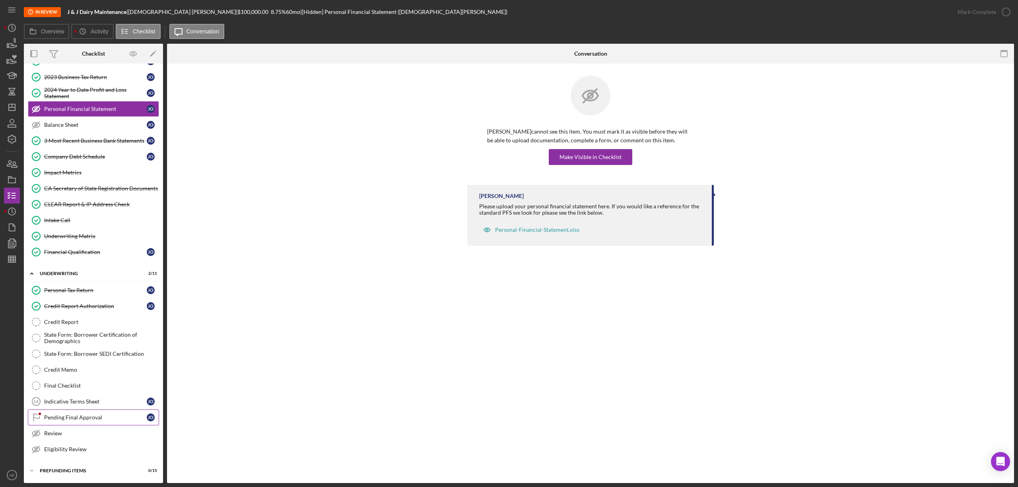
click at [94, 413] on link "Pending Final Approval Pending Final Approval J O" at bounding box center [93, 418] width 131 height 16
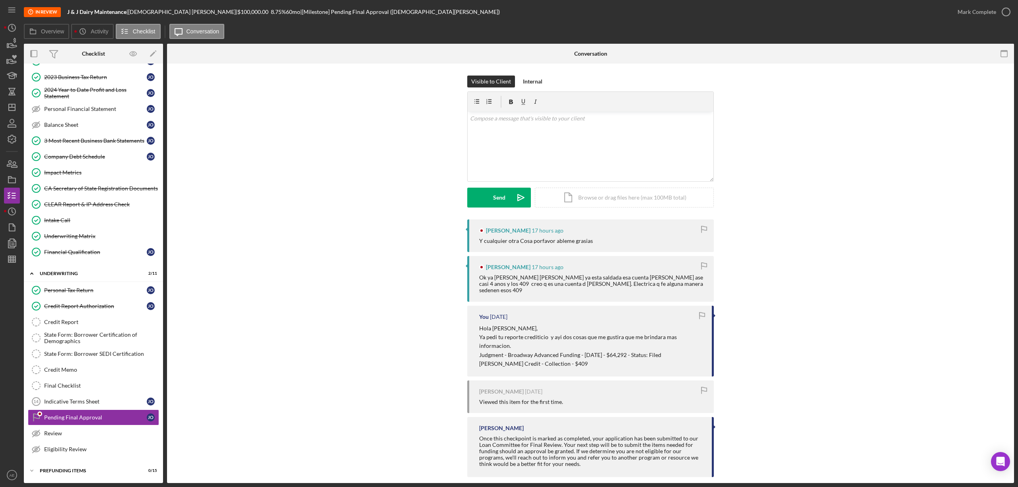
scroll to position [103, 0]
click at [81, 91] on div "2024 Year to Date Profit and Loss Statement" at bounding box center [95, 93] width 103 height 13
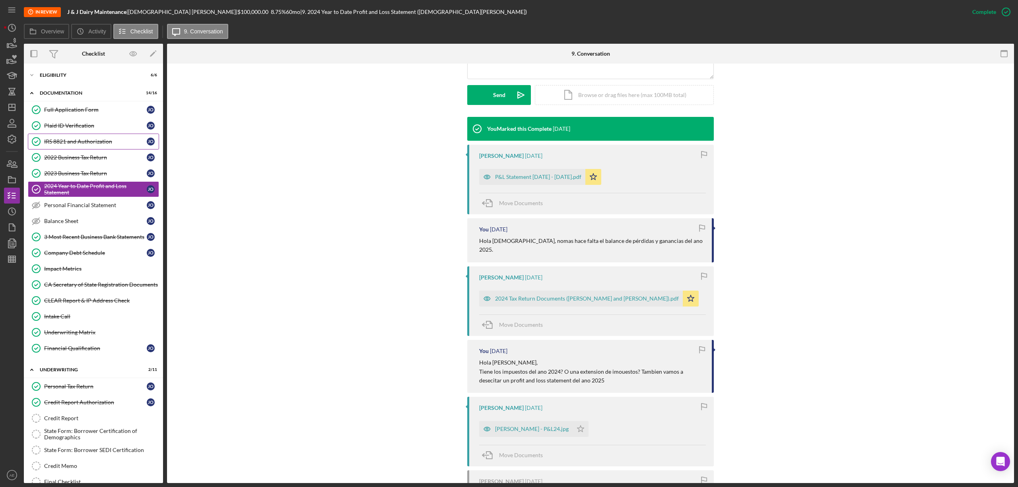
click at [92, 138] on link "IRS 8821 and Authorization IRS 8821 and Authorization J O" at bounding box center [93, 142] width 131 height 16
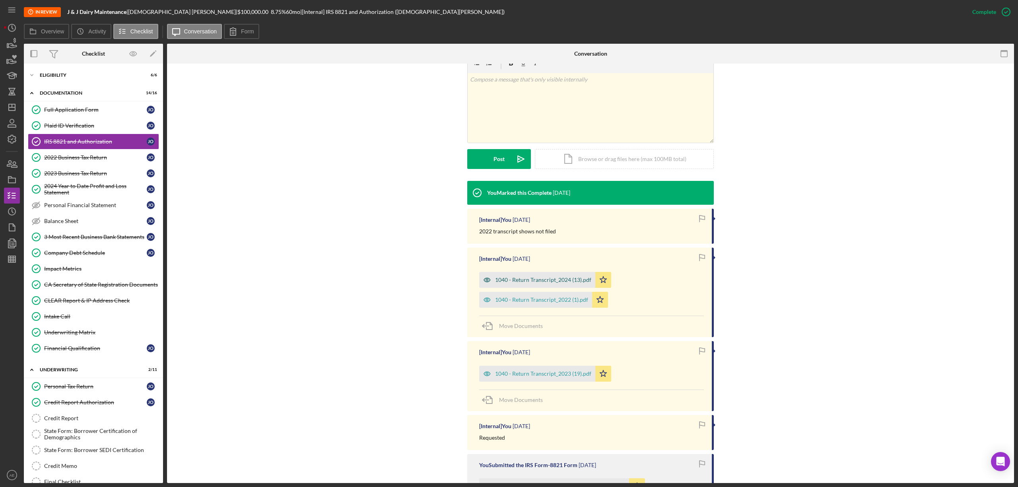
scroll to position [159, 0]
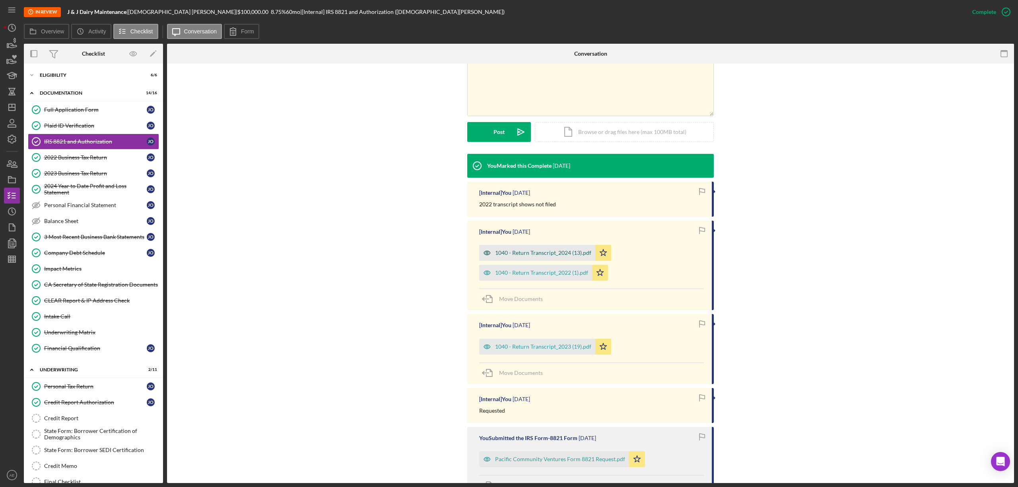
click at [484, 253] on icon "button" at bounding box center [487, 253] width 6 height 4
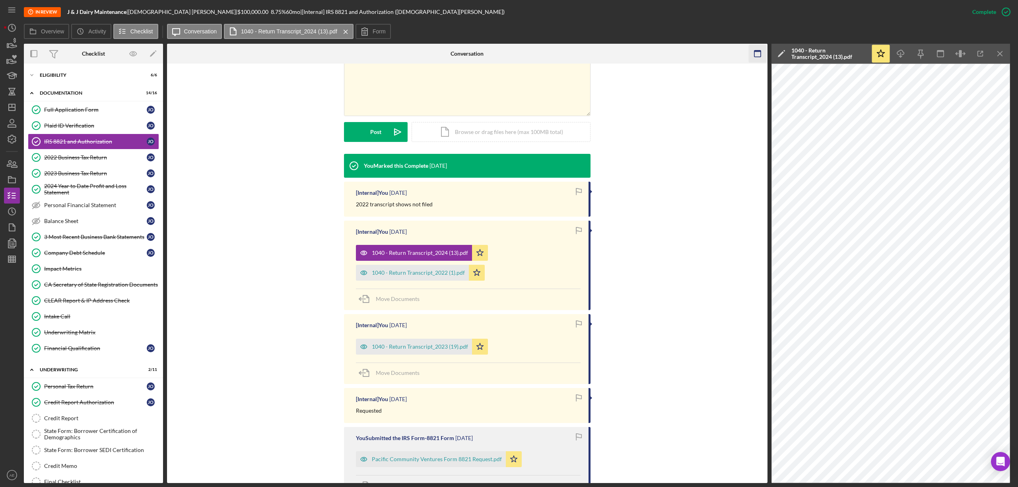
click at [757, 53] on icon "button" at bounding box center [758, 54] width 18 height 18
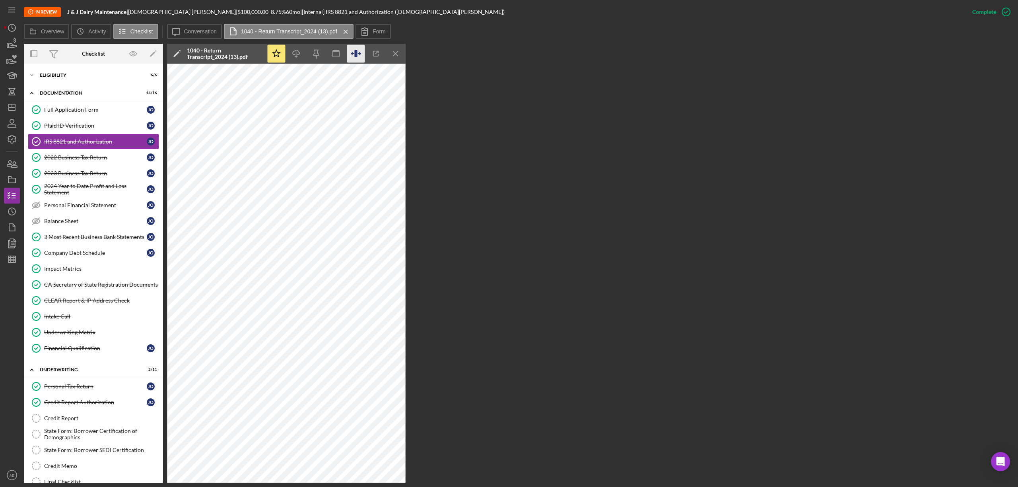
click at [354, 53] on icon "button" at bounding box center [356, 54] width 18 height 18
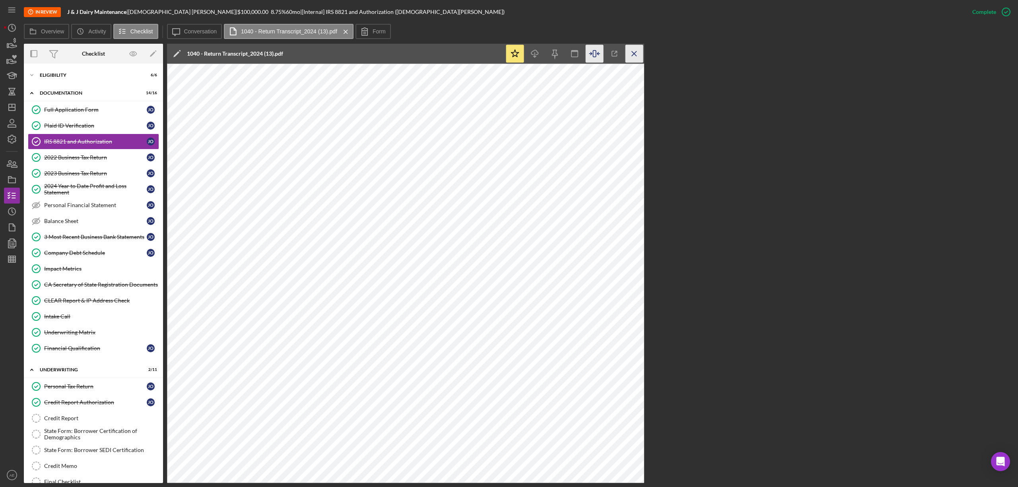
click at [637, 53] on line "button" at bounding box center [634, 53] width 4 height 4
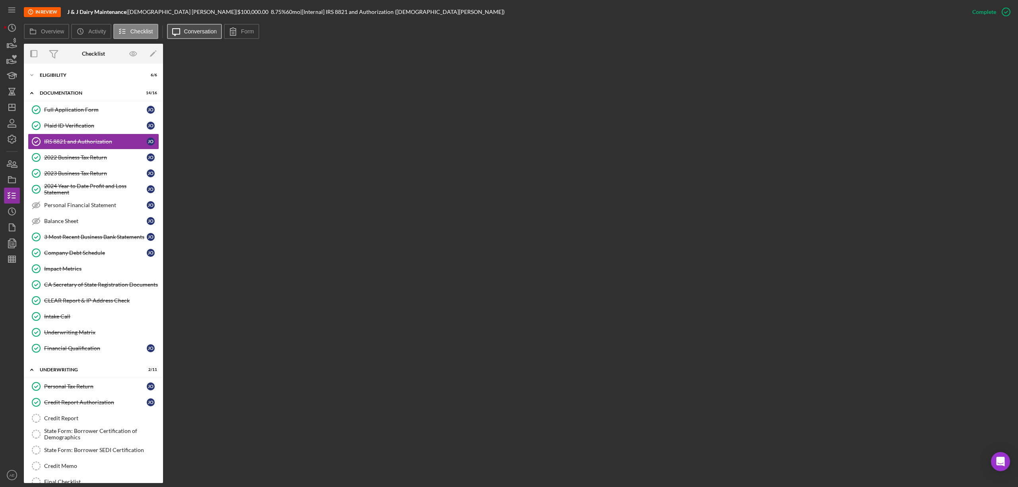
click at [199, 27] on button "Icon/Message Conversation" at bounding box center [194, 31] width 55 height 15
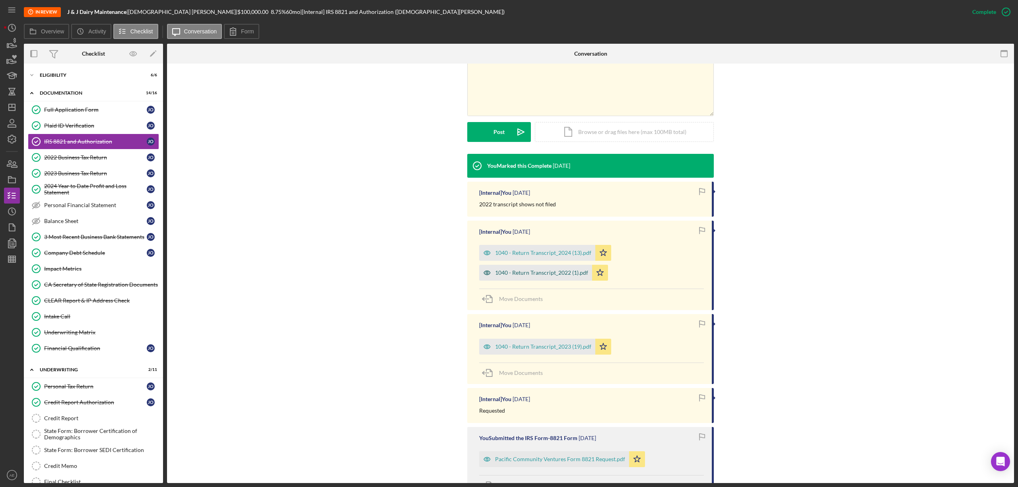
click at [486, 272] on icon "button" at bounding box center [487, 273] width 16 height 16
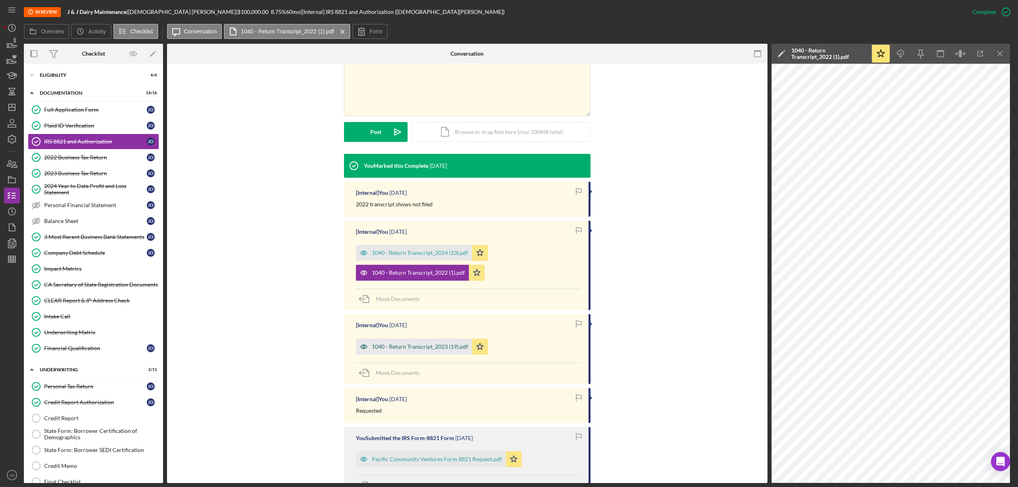
click at [358, 345] on icon "button" at bounding box center [364, 347] width 16 height 16
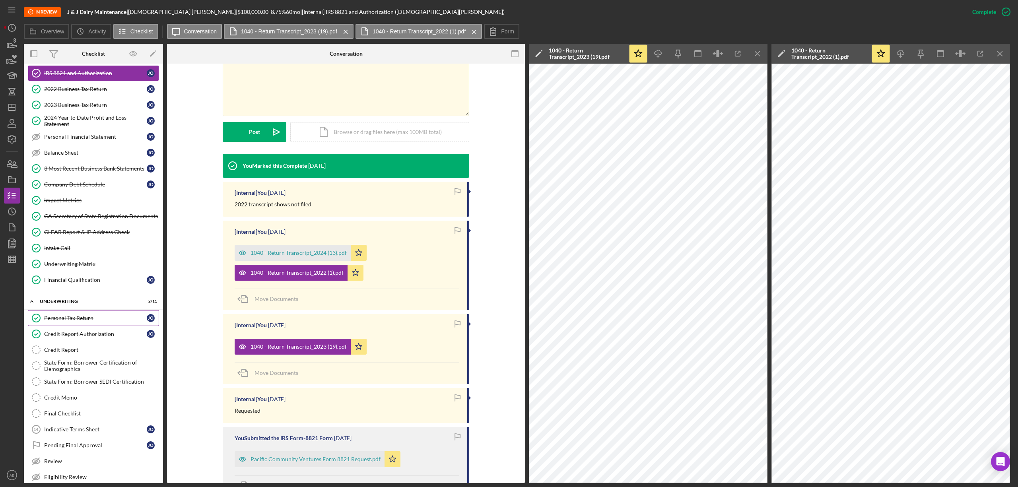
scroll to position [103, 0]
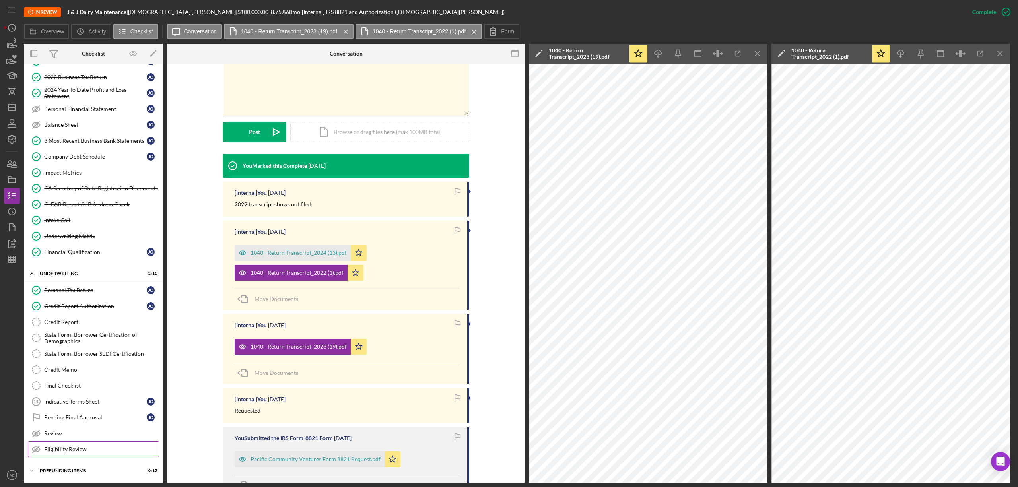
click at [85, 448] on div "Eligibility Review" at bounding box center [101, 449] width 115 height 6
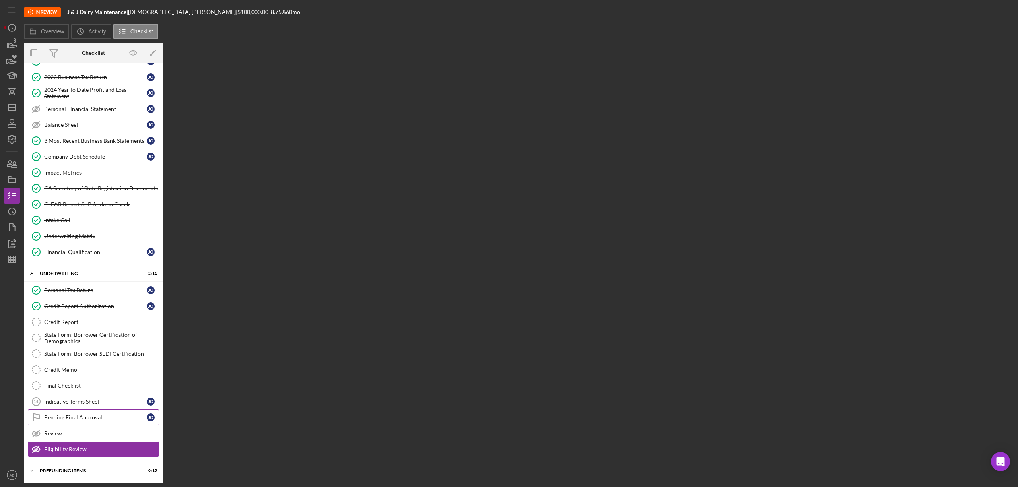
scroll to position [103, 0]
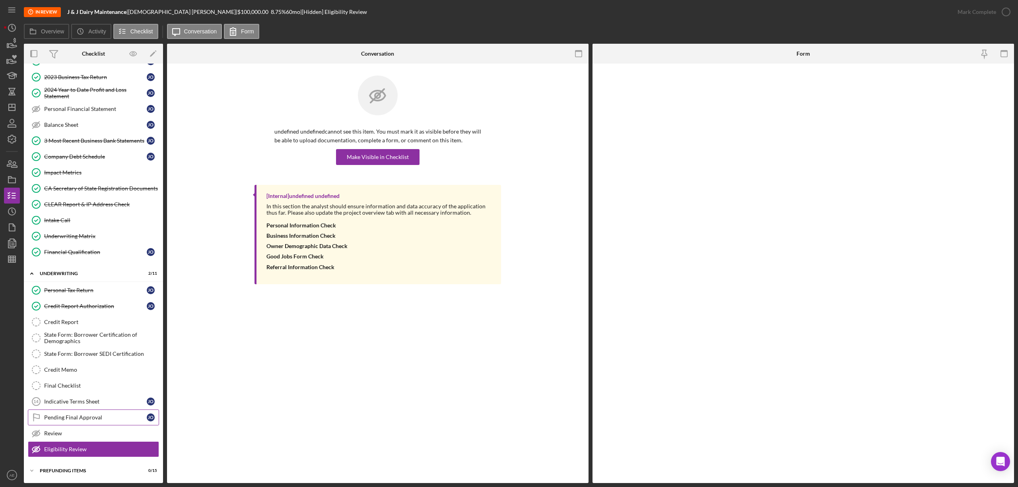
click at [84, 415] on div "Pending Final Approval" at bounding box center [95, 418] width 103 height 6
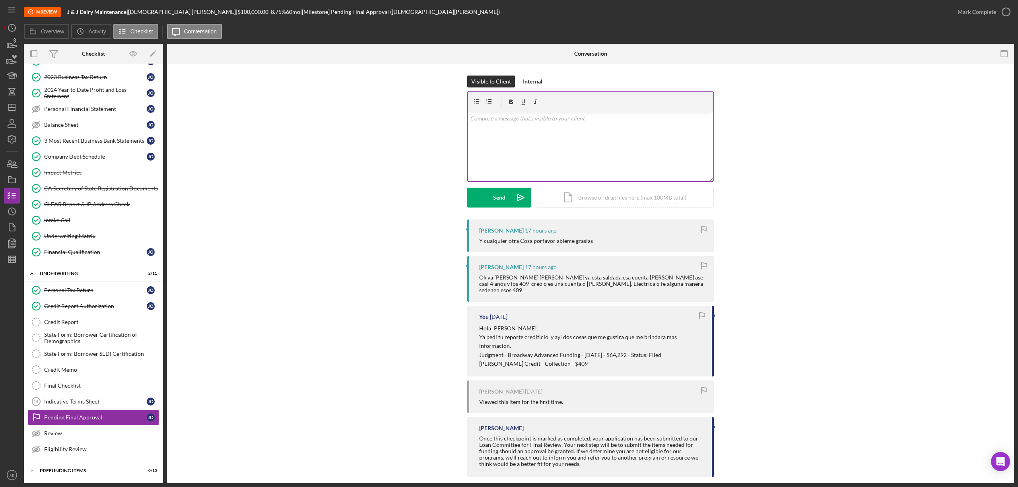
click at [570, 168] on div "v Color teal Color pink Remove color Add row above Add row below Add column bef…" at bounding box center [591, 147] width 246 height 70
click at [508, 117] on p "Tendra comprovantes de que esas dos cosas fueron resueltas?" at bounding box center [590, 118] width 241 height 9
click at [503, 200] on div "Send" at bounding box center [499, 198] width 12 height 20
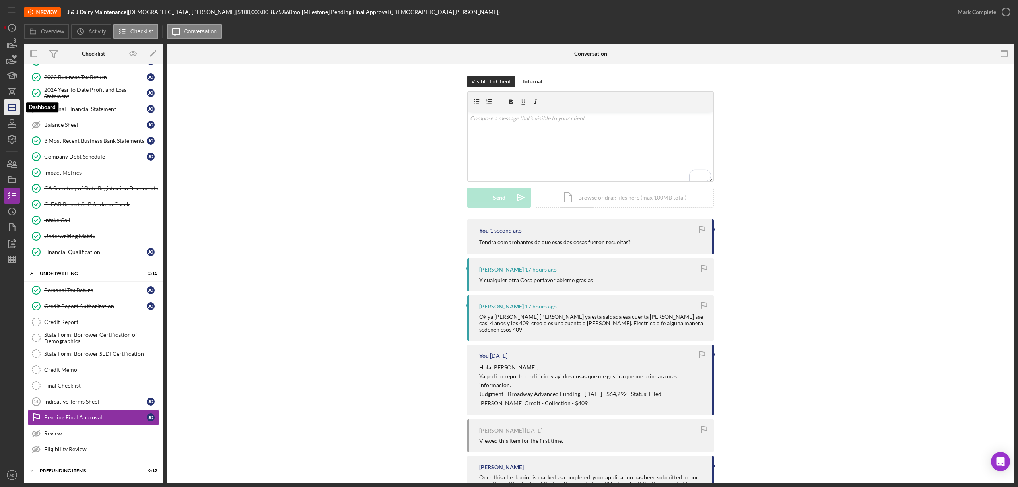
click at [10, 110] on icon "Icon/Dashboard" at bounding box center [12, 107] width 20 height 20
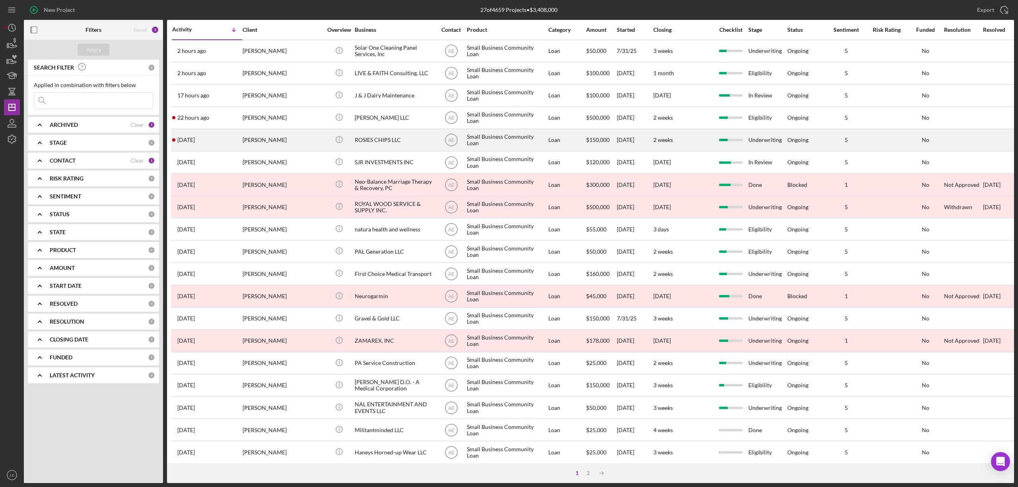
click at [273, 145] on div "[PERSON_NAME]" at bounding box center [283, 140] width 80 height 21
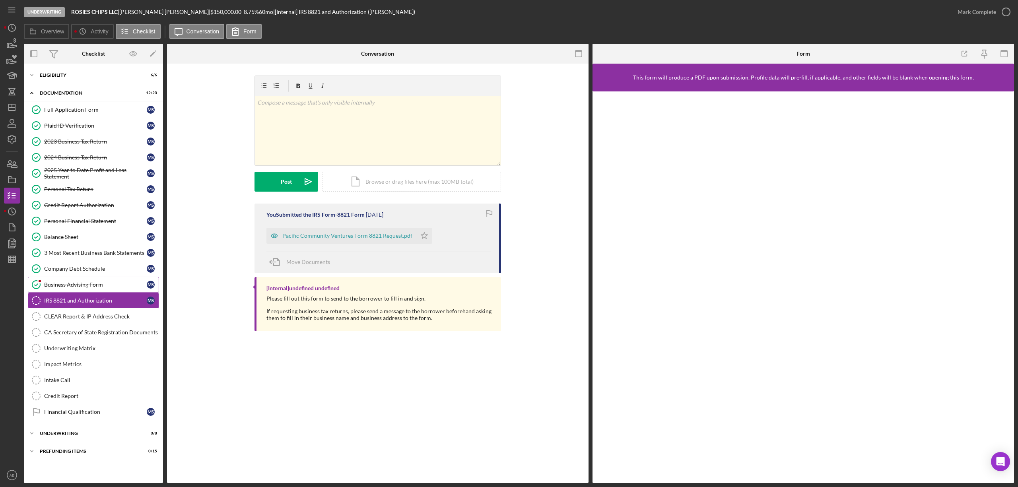
click at [96, 285] on div "Business Advising Form" at bounding box center [95, 285] width 103 height 6
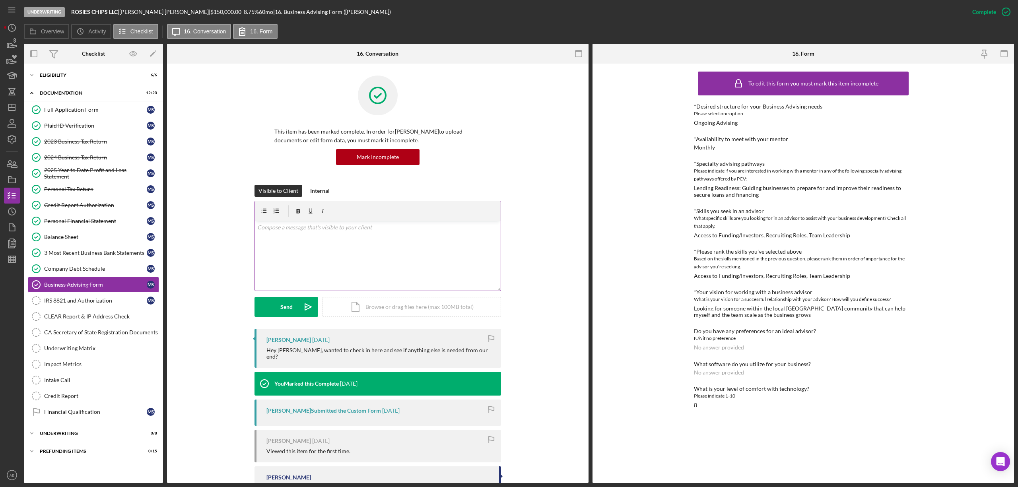
click at [342, 248] on div "v Color teal Color pink Remove color Add row above Add row below Add column bef…" at bounding box center [378, 256] width 246 height 70
click at [454, 258] on p "You are all up to date. I am working on a couple of applications that came befo…" at bounding box center [377, 254] width 241 height 18
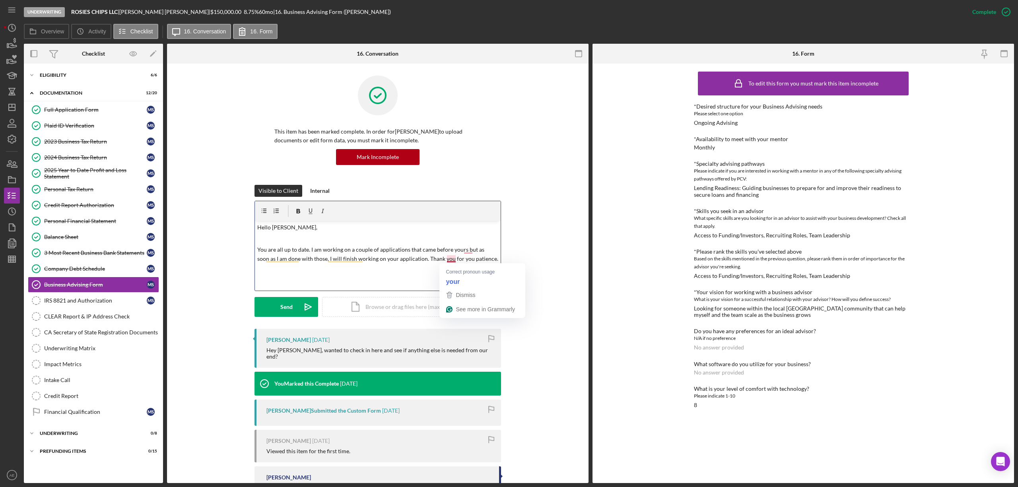
click at [450, 261] on p "You are all up to date. I am working on a couple of applications that came befo…" at bounding box center [377, 254] width 241 height 18
click at [464, 248] on p "You are all up to date. I am working on a couple of applications that came befo…" at bounding box center [377, 258] width 241 height 27
drag, startPoint x: 484, startPoint y: 261, endPoint x: 253, endPoint y: 250, distance: 231.4
click at [253, 250] on html "Underwriting ROSIES CHIPS LLC | Maxwell Shedlosky | $150,000.00 8.75 % 60 mo | …" at bounding box center [509, 243] width 1018 height 487
copy p "You are all up to date. I am working on a couple of applications that came befo…"
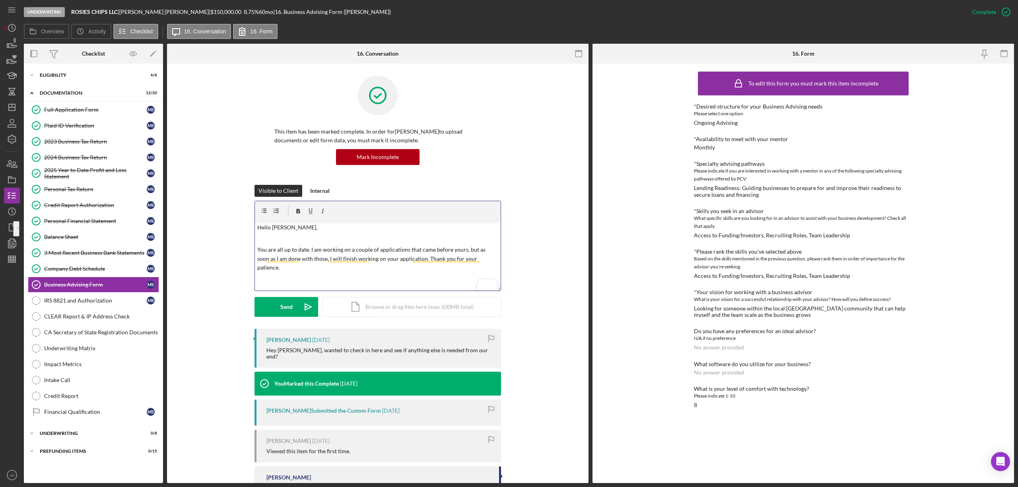
click at [342, 276] on div "v Color teal Color pink Remove color Add row above Add row below Add column bef…" at bounding box center [378, 256] width 246 height 70
click at [284, 305] on div "Send" at bounding box center [286, 307] width 12 height 20
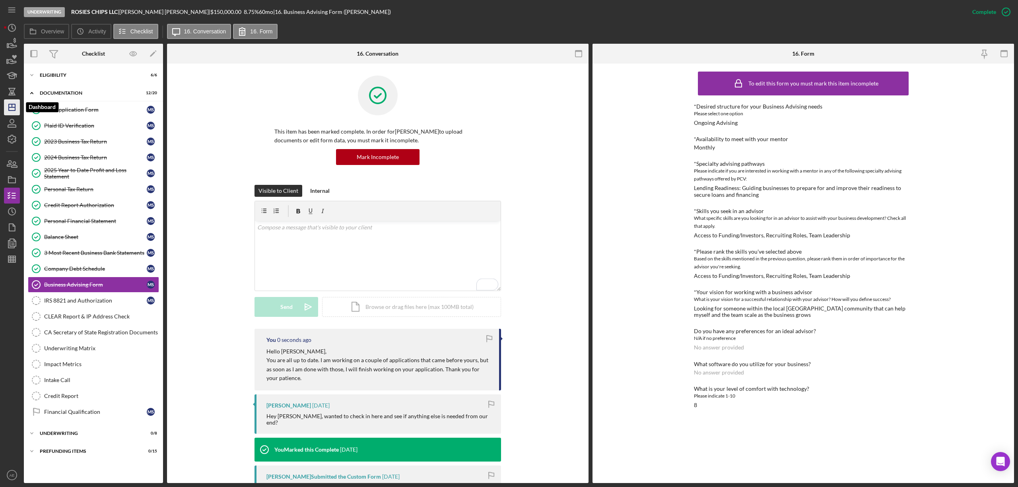
click at [15, 107] on polygon "button" at bounding box center [12, 107] width 6 height 6
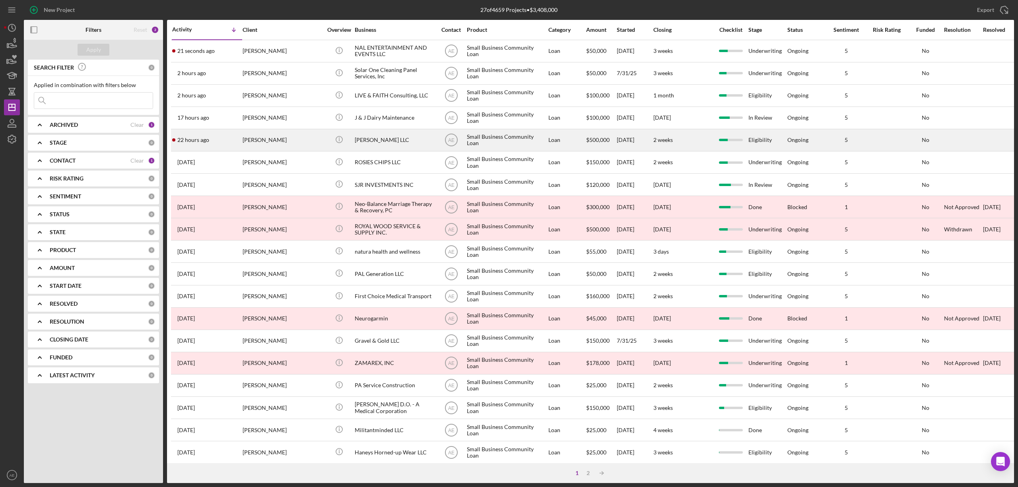
click at [306, 142] on div "[PERSON_NAME]" at bounding box center [283, 140] width 80 height 21
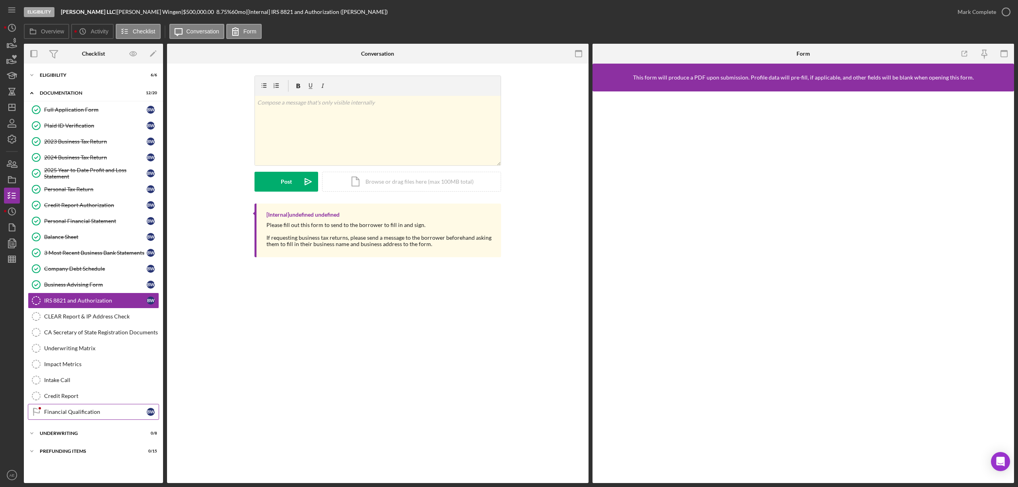
click at [95, 415] on div "Financial Qualification" at bounding box center [95, 412] width 103 height 6
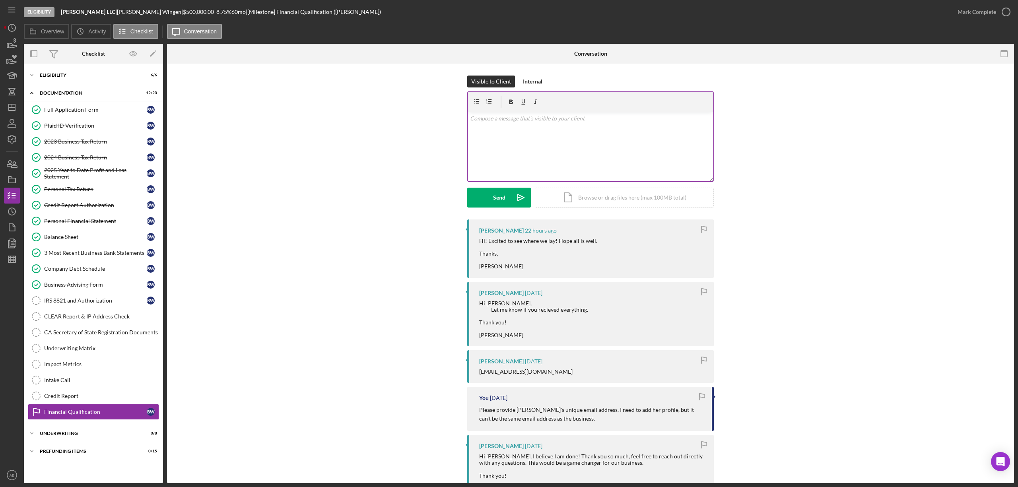
click at [543, 138] on div "v Color teal Color pink Remove color Add row above Add row below Add column bef…" at bounding box center [591, 147] width 246 height 70
click at [519, 140] on p "You are all up to date. I am working on a couple of applications that came befo…" at bounding box center [590, 149] width 241 height 27
drag, startPoint x: 520, startPoint y: 142, endPoint x: 459, endPoint y: 142, distance: 61.3
click at [459, 142] on div "Visible to Client Internal v Color teal Color pink Remove color Add row above A…" at bounding box center [590, 148] width 823 height 144
drag, startPoint x: 520, startPoint y: 142, endPoint x: 458, endPoint y: 142, distance: 62.1
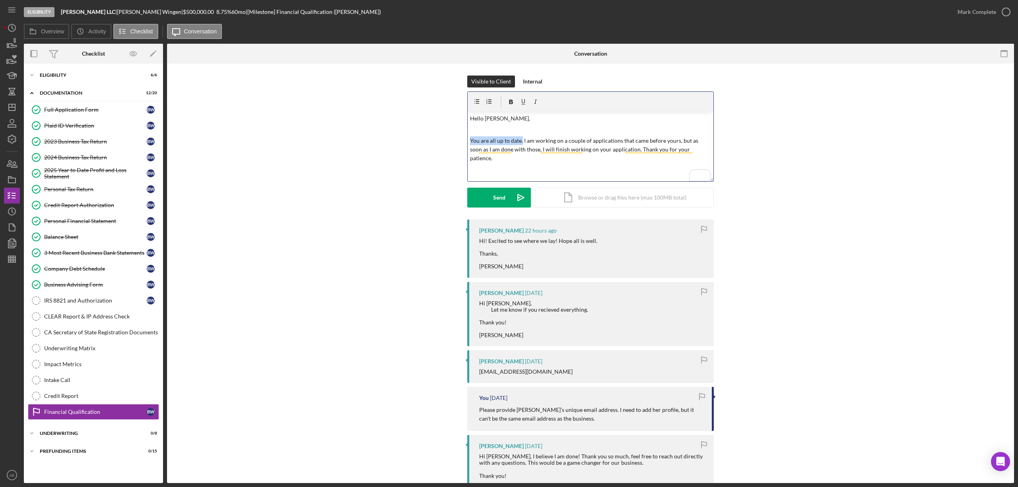
click at [458, 142] on div "Visible to Client Internal v Color teal Color pink Remove color Add row above A…" at bounding box center [590, 148] width 823 height 144
click at [504, 201] on div "Send" at bounding box center [499, 198] width 12 height 20
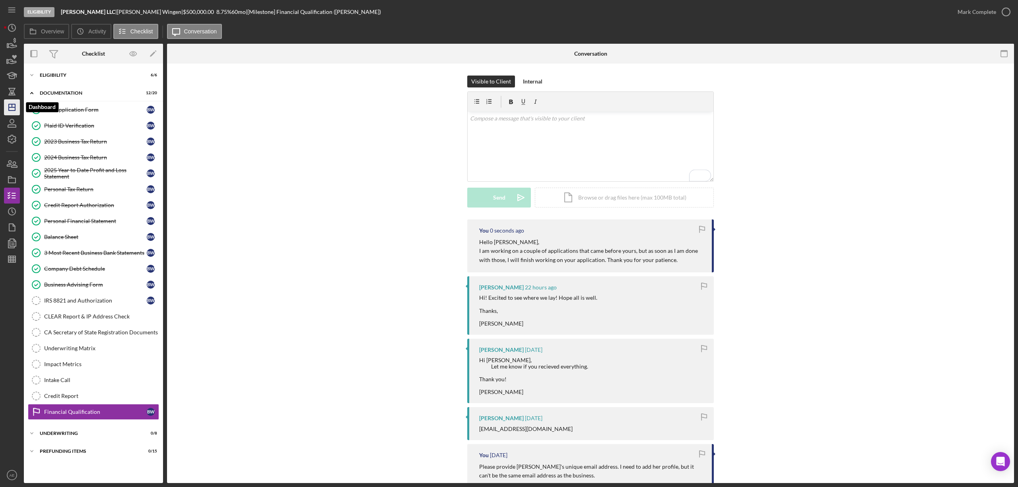
click at [15, 108] on polygon "button" at bounding box center [12, 107] width 6 height 6
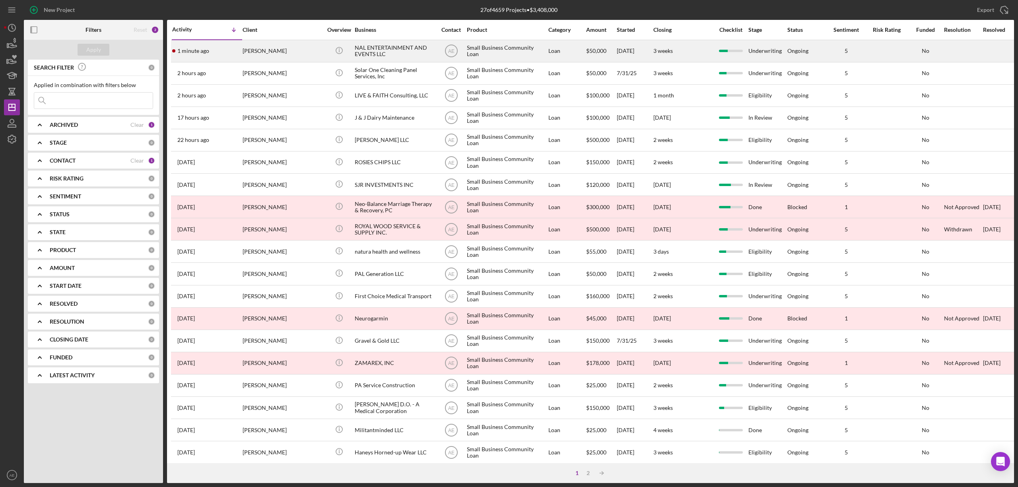
click at [248, 52] on div "[PERSON_NAME]" at bounding box center [283, 51] width 80 height 21
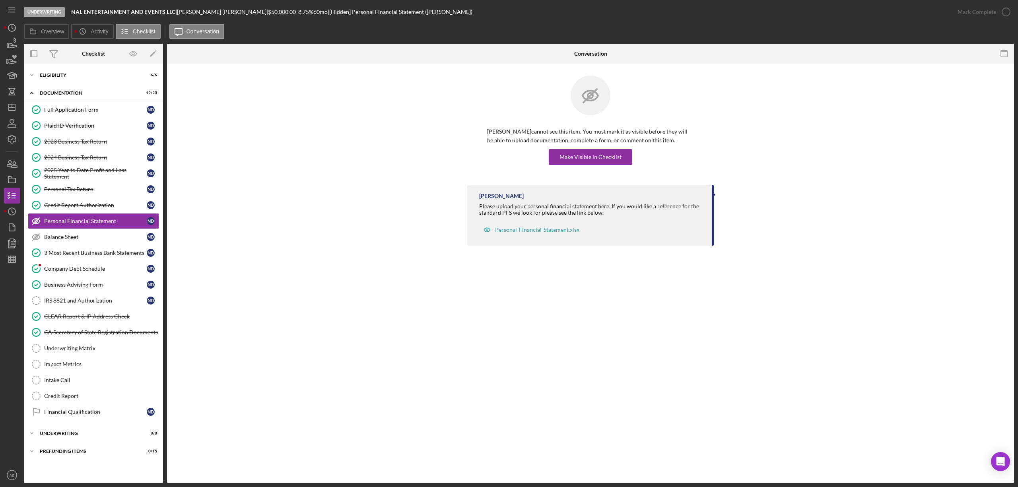
click at [106, 267] on link "Company Debt Schedule Company Debt Schedule N D" at bounding box center [93, 269] width 131 height 16
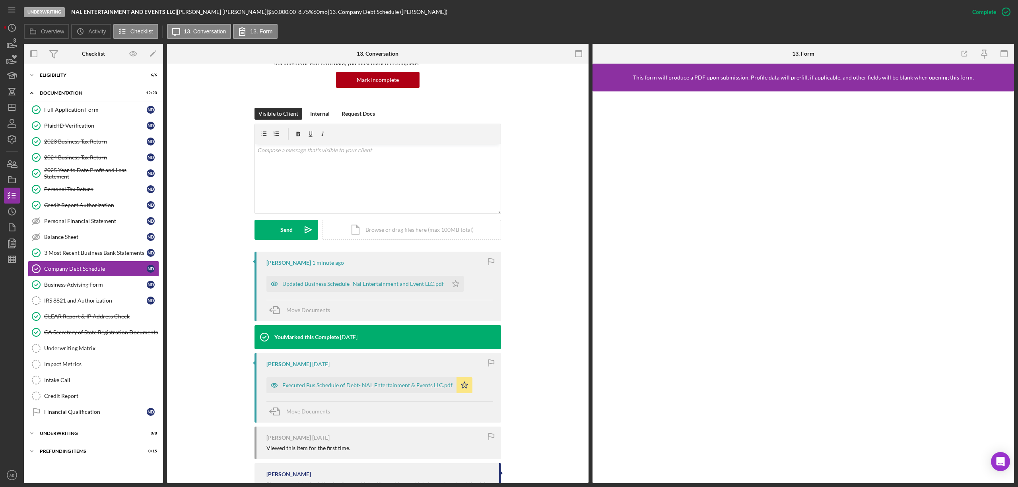
scroll to position [106, 0]
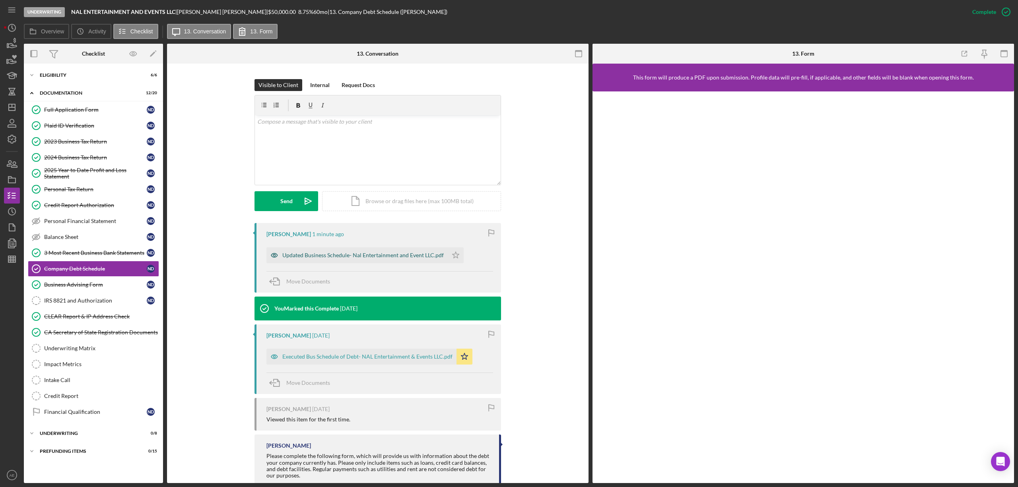
click at [267, 259] on icon "button" at bounding box center [275, 255] width 16 height 16
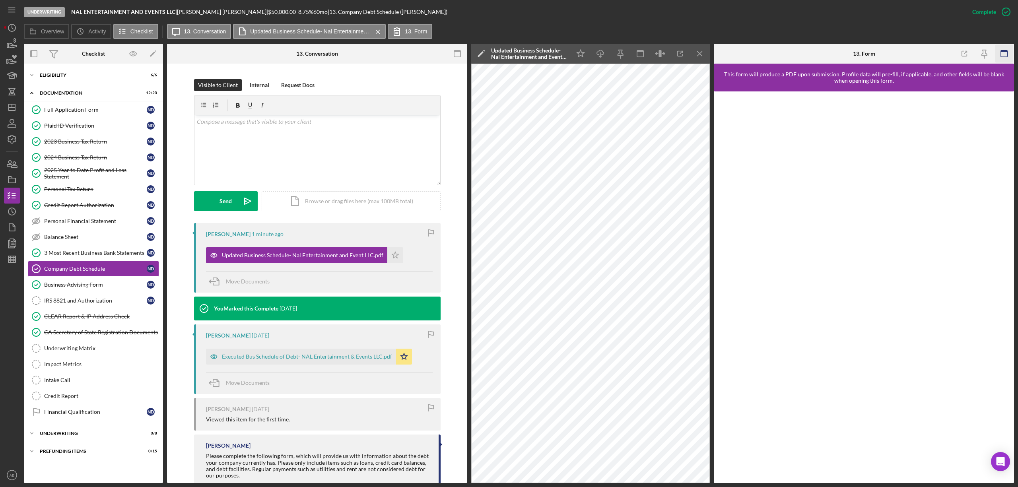
click at [1008, 53] on icon "button" at bounding box center [1005, 54] width 18 height 18
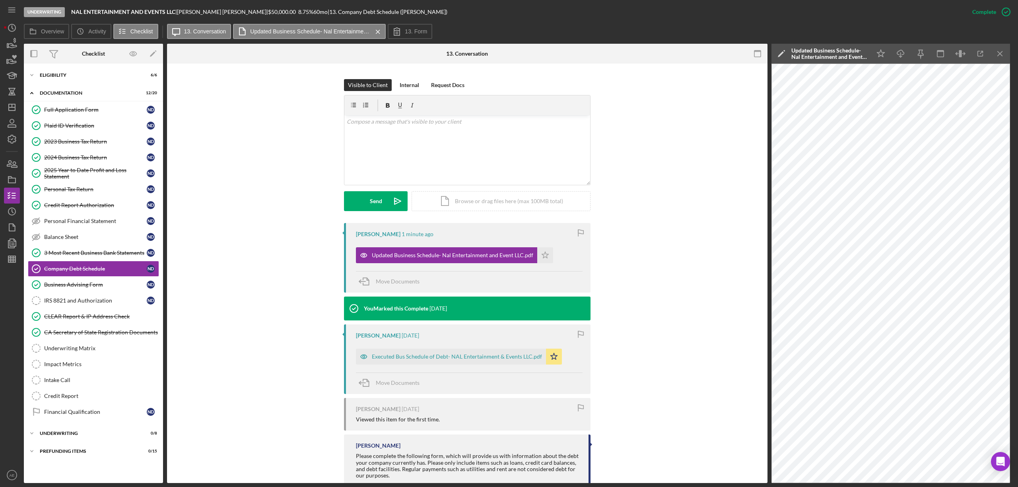
click at [759, 56] on icon "button" at bounding box center [758, 54] width 18 height 18
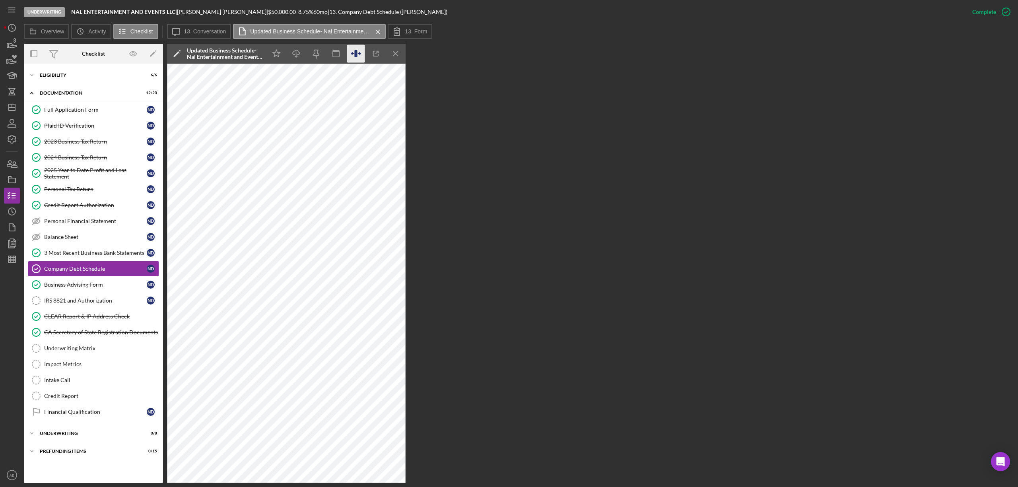
click at [356, 52] on icon "button" at bounding box center [355, 53] width 3 height 7
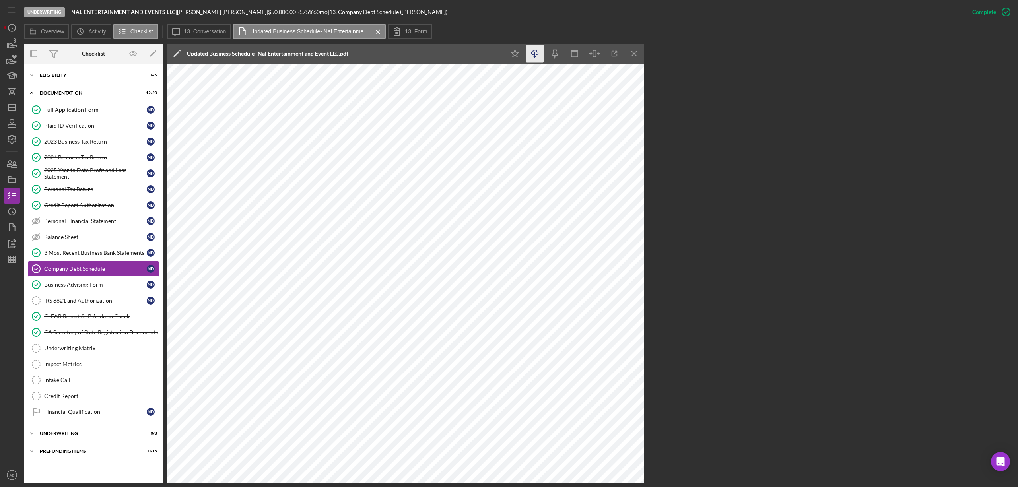
drag, startPoint x: 535, startPoint y: 53, endPoint x: 537, endPoint y: 62, distance: 9.0
click at [535, 53] on line "button" at bounding box center [535, 55] width 0 height 4
click at [64, 75] on div "Eligibility" at bounding box center [96, 75] width 113 height 5
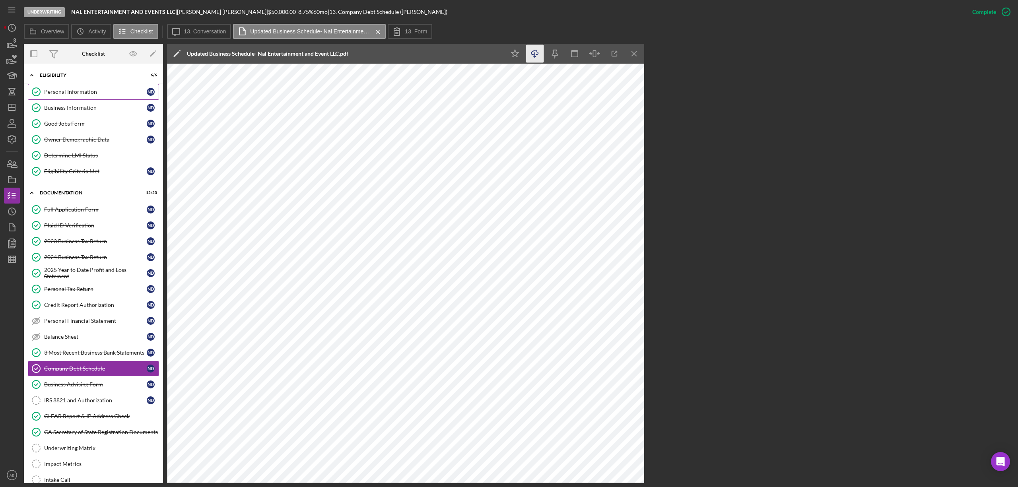
click at [78, 92] on div "Personal Information" at bounding box center [95, 92] width 103 height 6
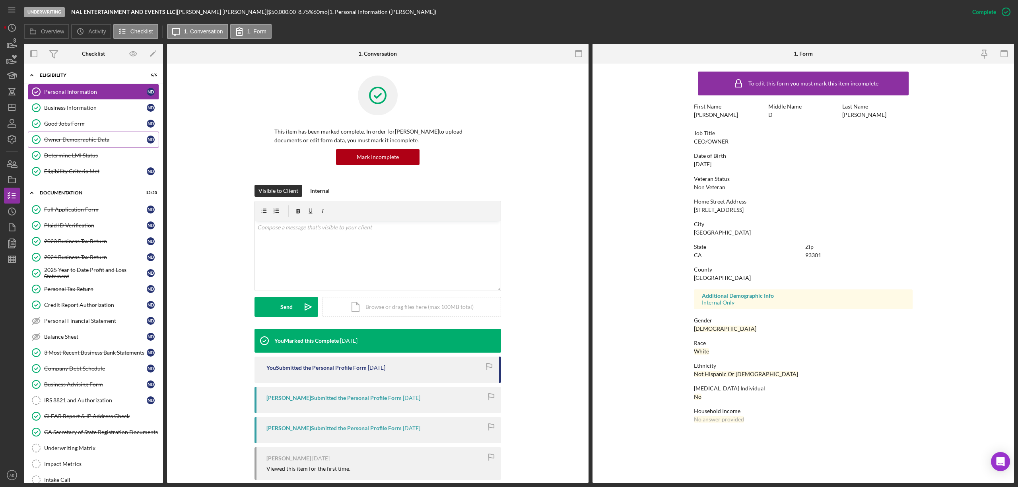
click at [95, 144] on link "Owner Demographic Data Owner Demographic Data N D" at bounding box center [93, 140] width 131 height 16
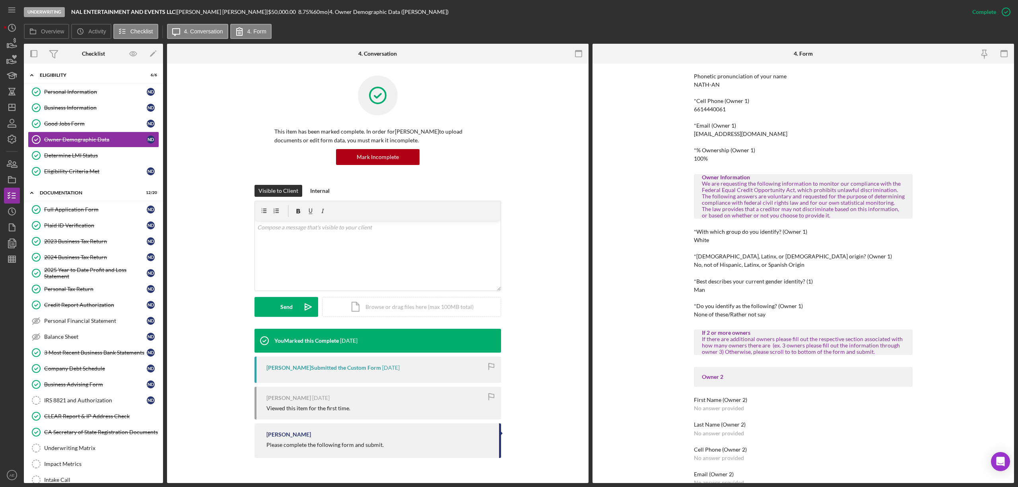
scroll to position [212, 0]
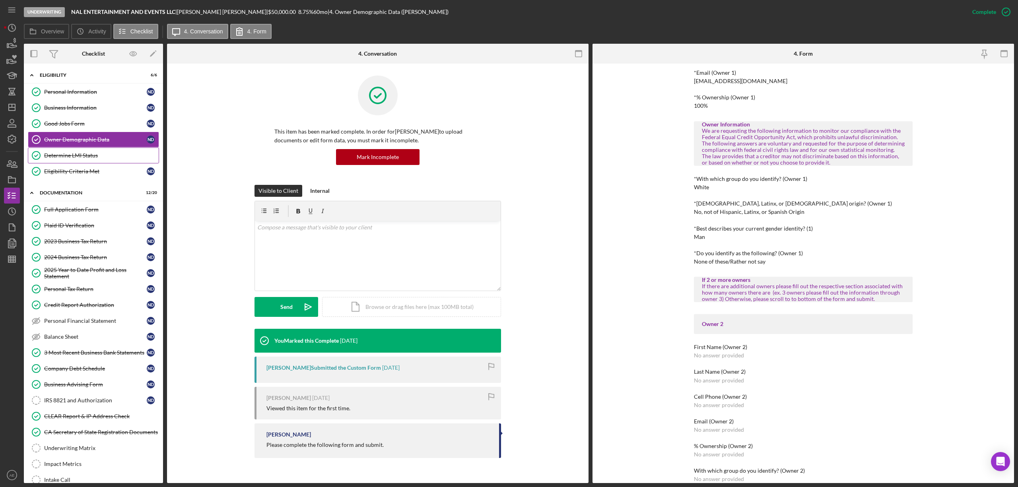
click at [93, 158] on div "Determine LMI Status" at bounding box center [101, 155] width 115 height 6
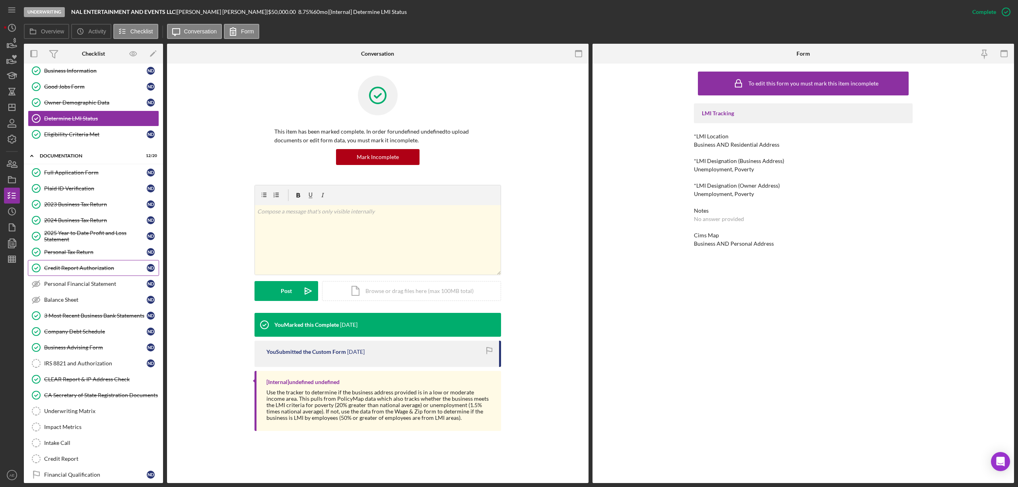
scroll to position [87, 0]
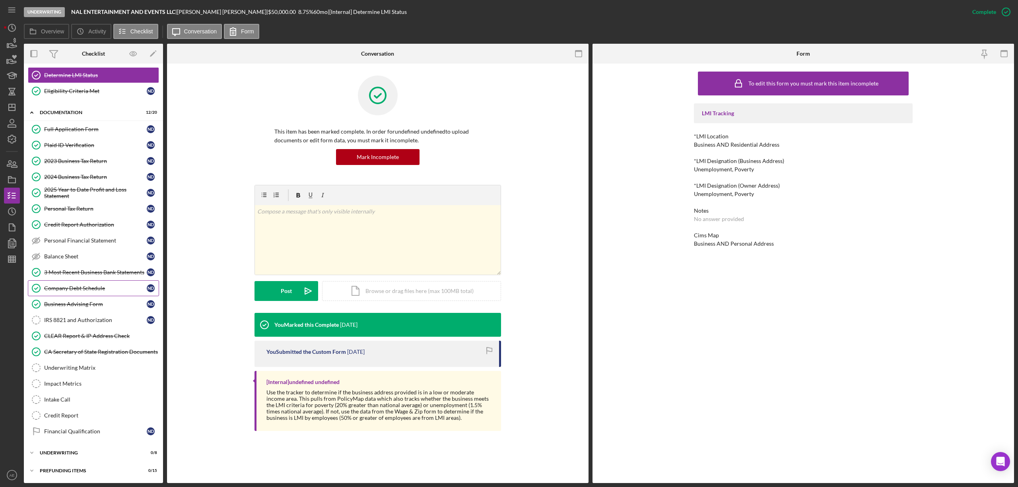
click at [84, 287] on div "Company Debt Schedule" at bounding box center [95, 288] width 103 height 6
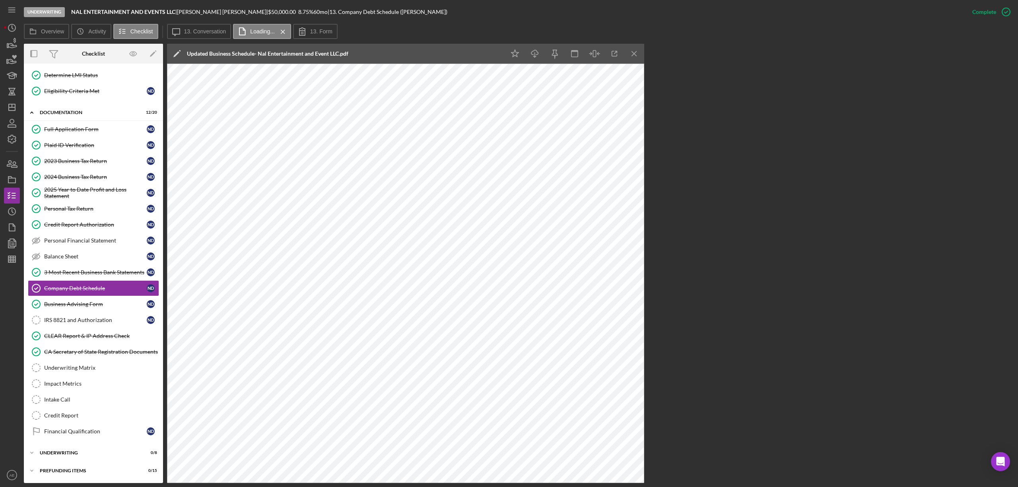
click at [197, 28] on label "13. Conversation" at bounding box center [205, 31] width 42 height 6
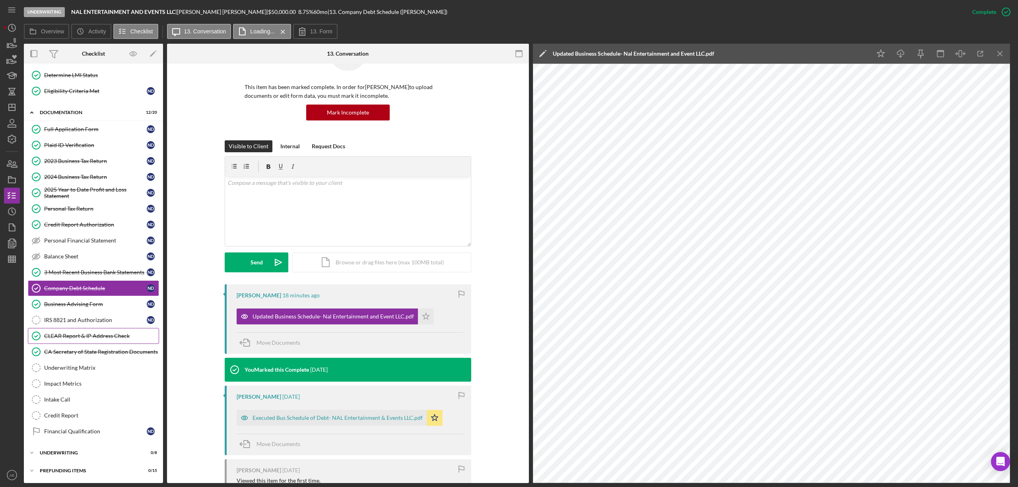
scroll to position [53, 0]
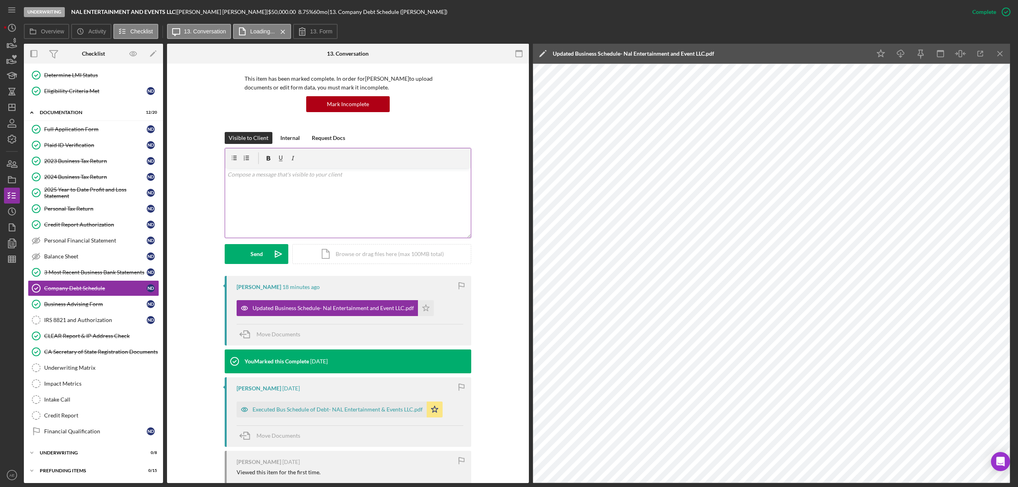
click at [288, 179] on p at bounding box center [348, 174] width 241 height 9
drag, startPoint x: 268, startPoint y: 202, endPoint x: 273, endPoint y: 200, distance: 5.2
click at [268, 202] on div "v Color teal Color pink Remove color Add row above Add row below Add column bef…" at bounding box center [348, 203] width 246 height 70
click at [257, 177] on p "what about" at bounding box center [348, 181] width 241 height 9
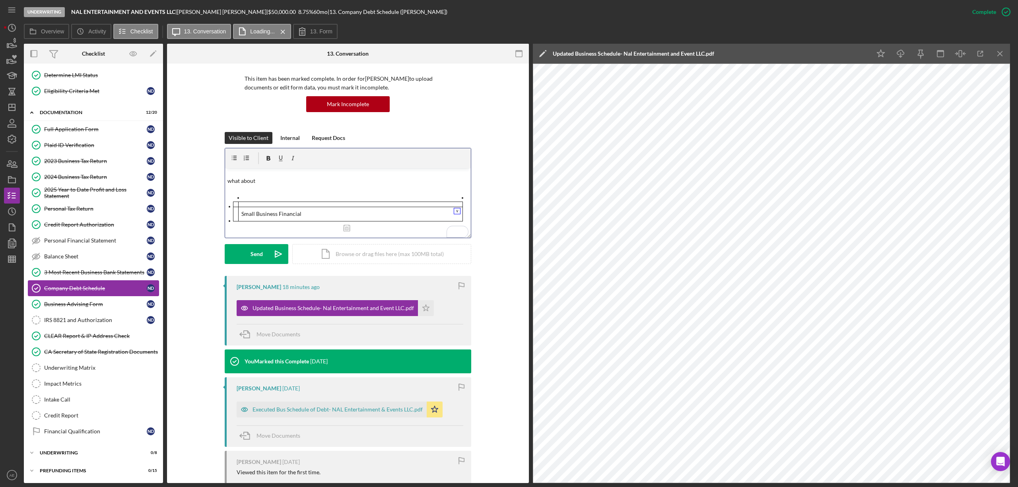
drag, startPoint x: 101, startPoint y: 302, endPoint x: 96, endPoint y: 285, distance: 17.7
click at [99, 301] on div "Business Advising Form" at bounding box center [95, 304] width 103 height 6
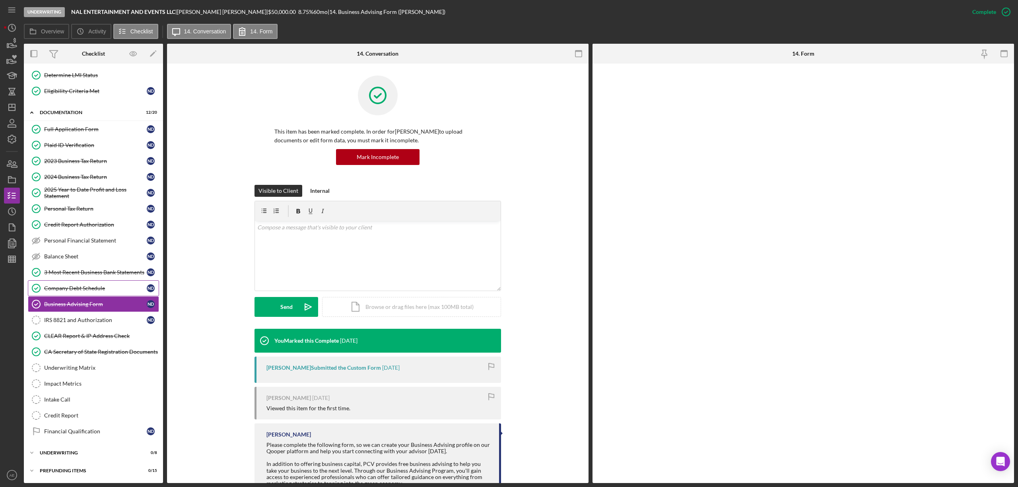
scroll to position [87, 0]
click at [96, 285] on div "Company Debt Schedule" at bounding box center [95, 288] width 103 height 6
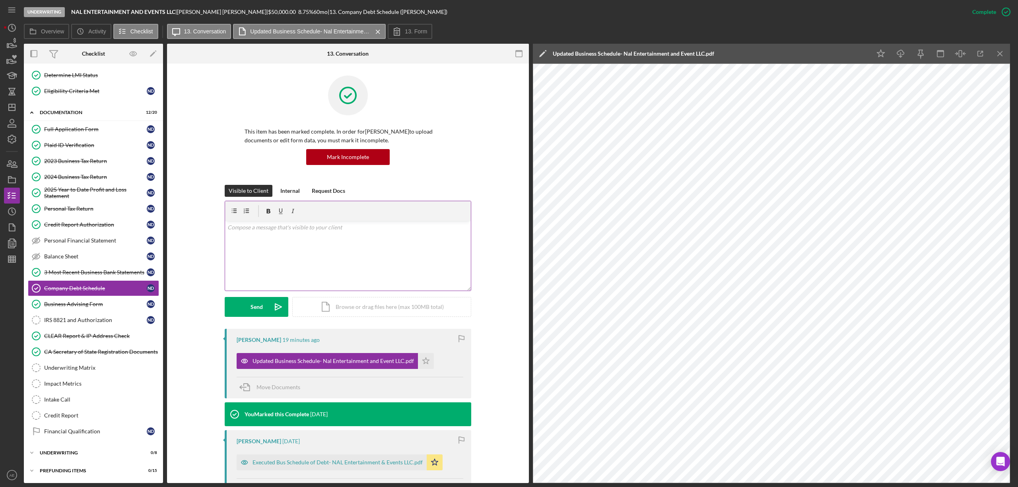
click at [276, 229] on p at bounding box center [348, 227] width 241 height 9
click at [256, 303] on div "Send" at bounding box center [257, 307] width 12 height 20
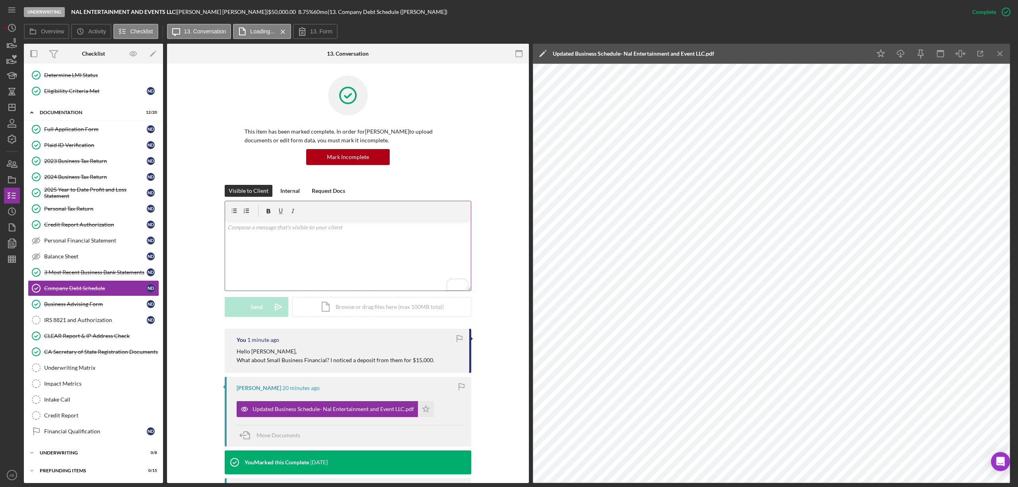
click at [287, 245] on div "v Color teal Color pink Remove color Add row above Add row below Add column bef…" at bounding box center [348, 256] width 246 height 70
click at [380, 250] on p "For Honeybook, there was a payment to Honeybook for $2,550 and later a deposit …" at bounding box center [348, 254] width 241 height 18
click at [403, 249] on p "For Honeybook, there was a payment to Honeybook for $2,550 on 6/12 and later a …" at bounding box center [348, 254] width 241 height 18
click at [279, 263] on p "For Honeybook, there was a payment to Honeybook for $2,550 on 6/12, and later a…" at bounding box center [348, 254] width 241 height 18
click at [259, 260] on p "For Honeybook, there was a payment to Honeybook for $2,550 on 6/12, and later a…" at bounding box center [348, 254] width 241 height 18
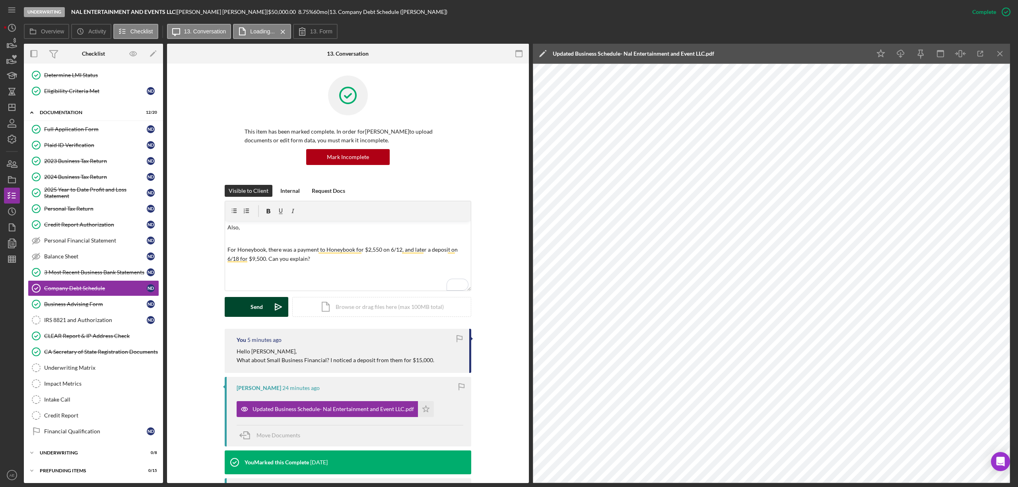
click at [263, 306] on button "Send Icon/icon-invite-send" at bounding box center [257, 307] width 64 height 20
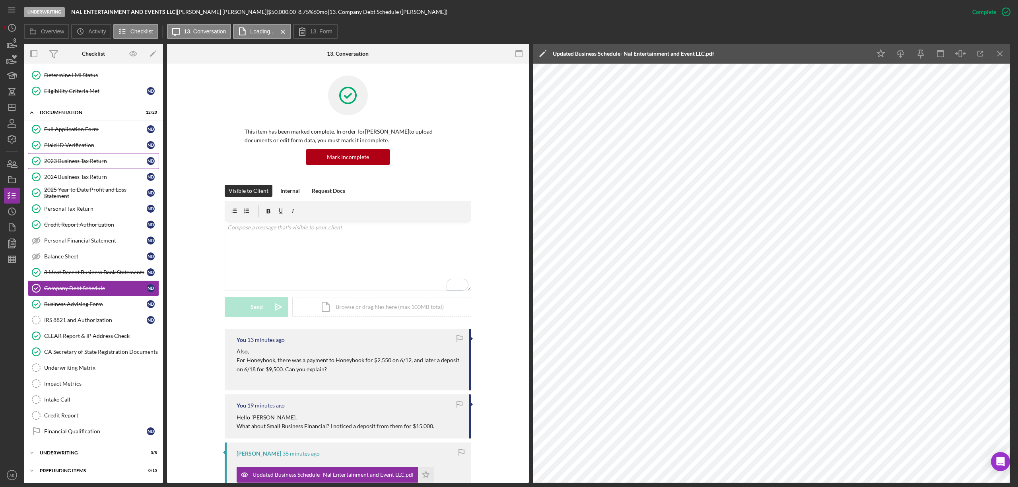
click at [96, 158] on div "2023 Business Tax Return" at bounding box center [95, 161] width 103 height 6
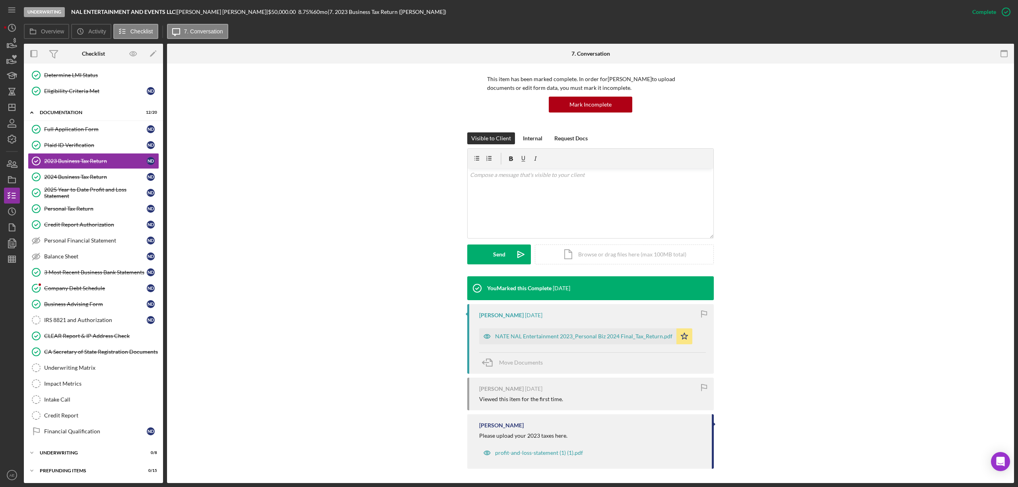
scroll to position [54, 0]
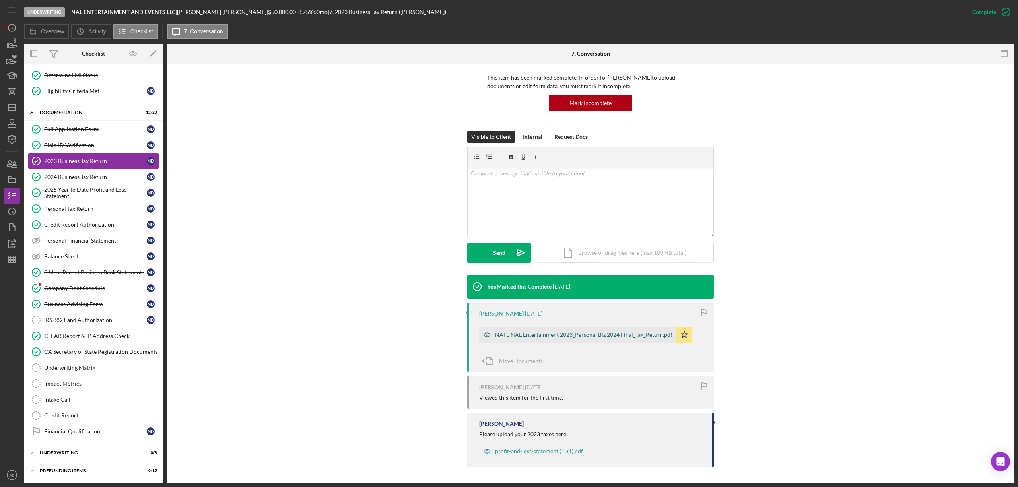
click at [489, 330] on icon "button" at bounding box center [487, 335] width 16 height 16
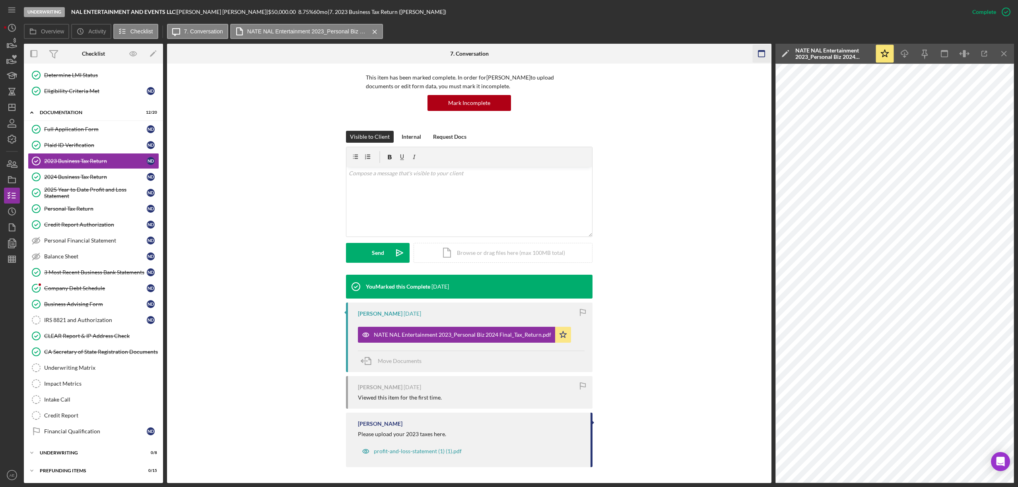
click at [761, 54] on icon "button" at bounding box center [762, 54] width 18 height 18
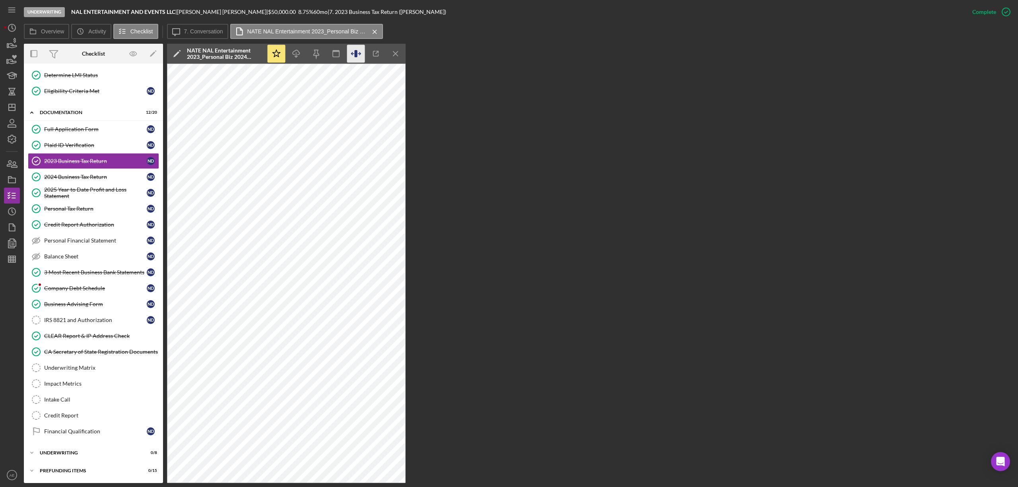
click at [360, 54] on icon "button" at bounding box center [359, 54] width 2 height 0
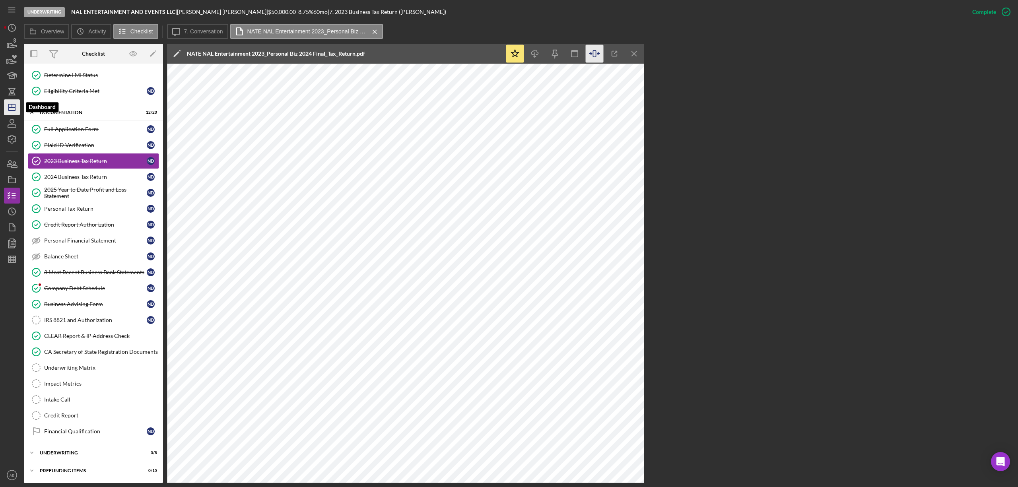
click at [13, 109] on icon "Icon/Dashboard" at bounding box center [12, 107] width 20 height 20
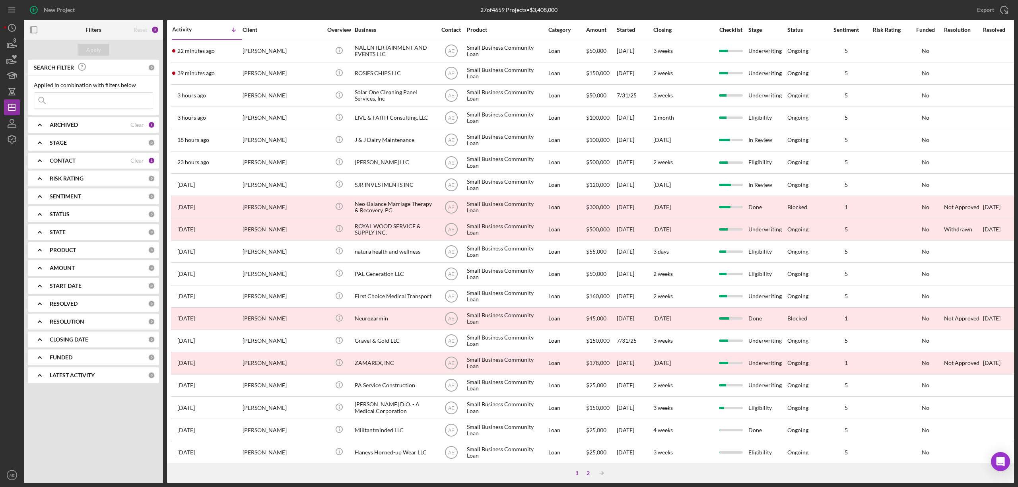
click at [589, 473] on div "2" at bounding box center [588, 473] width 11 height 6
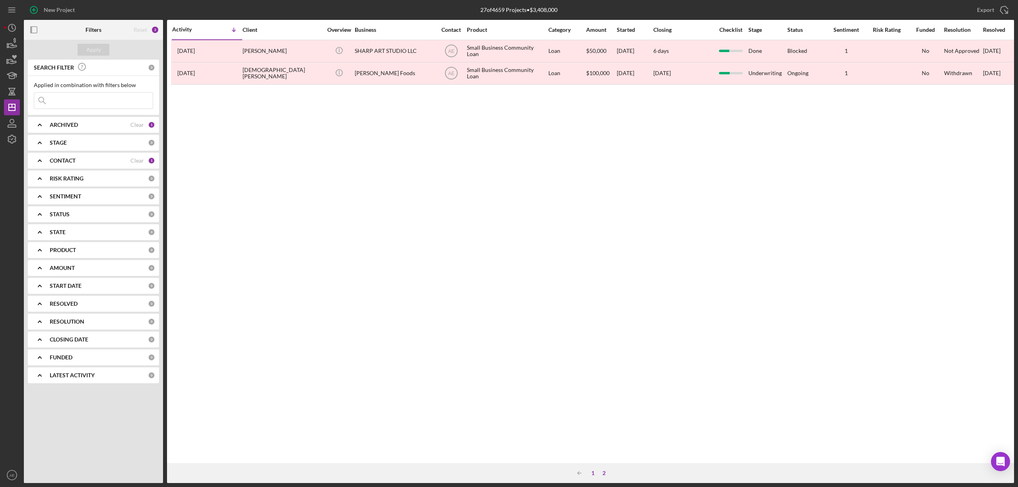
click at [594, 470] on div "1" at bounding box center [593, 473] width 11 height 6
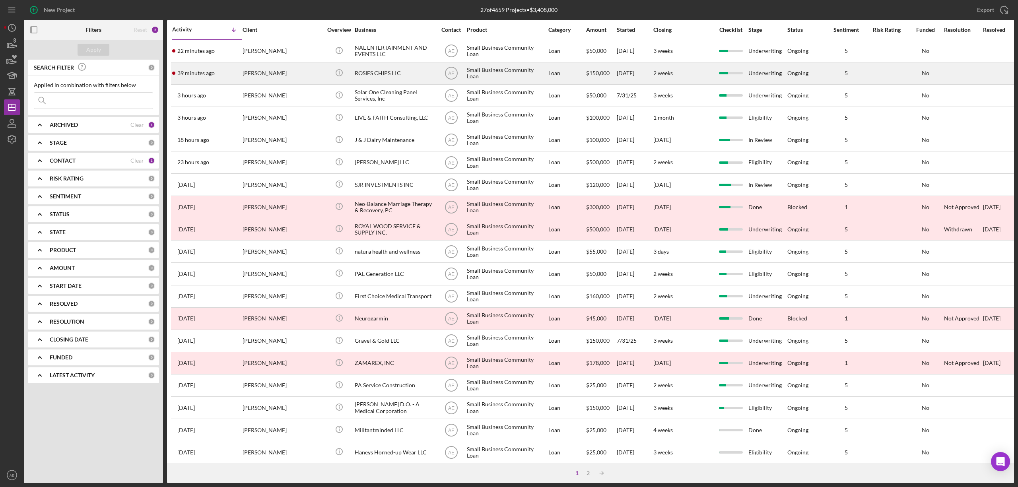
click at [273, 69] on div "[PERSON_NAME]" at bounding box center [283, 73] width 80 height 21
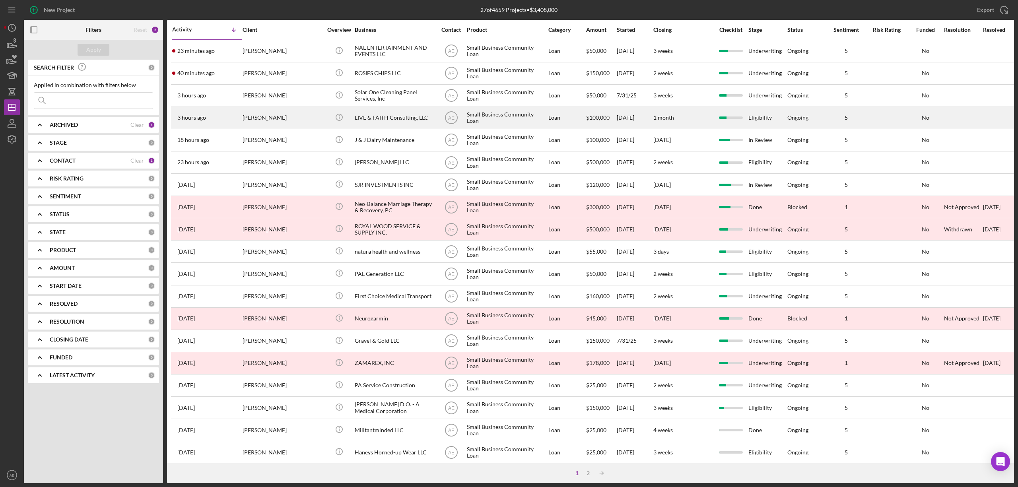
click at [276, 118] on div "[PERSON_NAME]" at bounding box center [283, 117] width 80 height 21
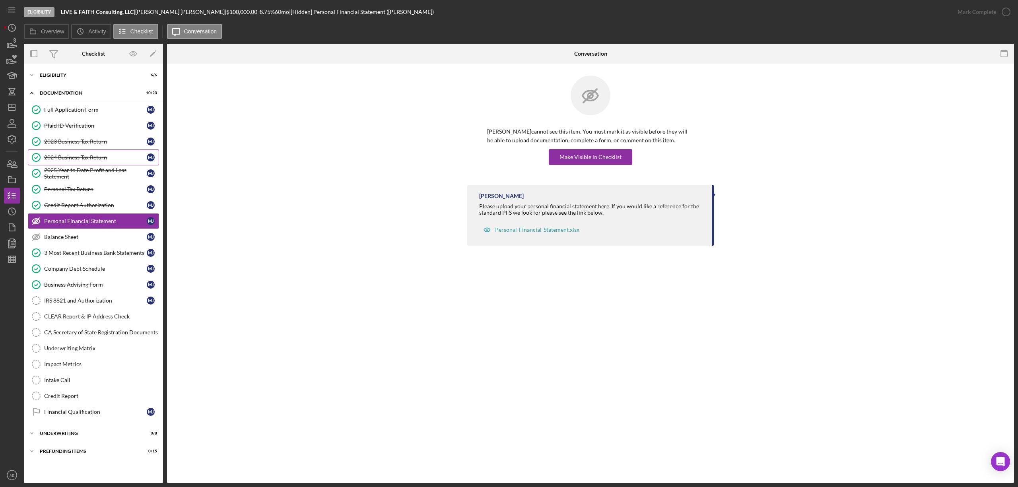
click at [89, 156] on div "2024 Business Tax Return" at bounding box center [95, 157] width 103 height 6
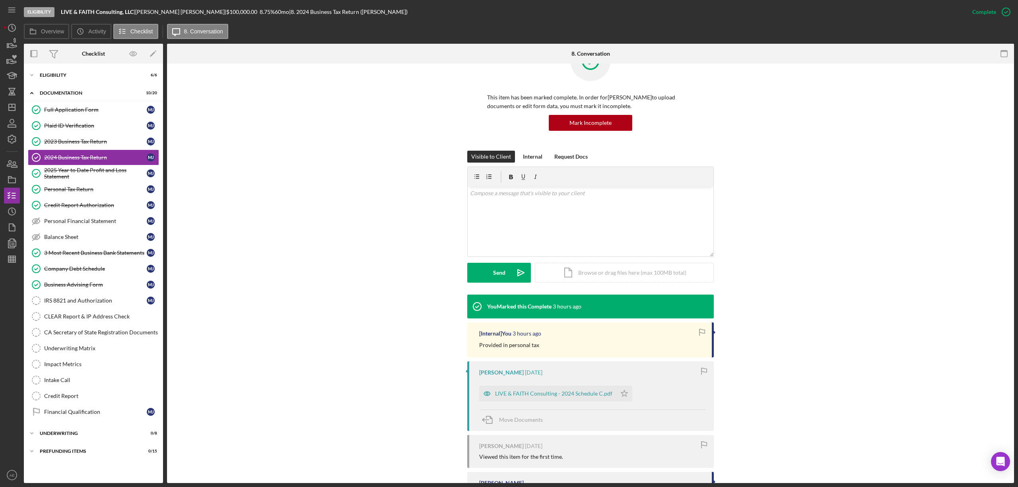
scroll to position [53, 0]
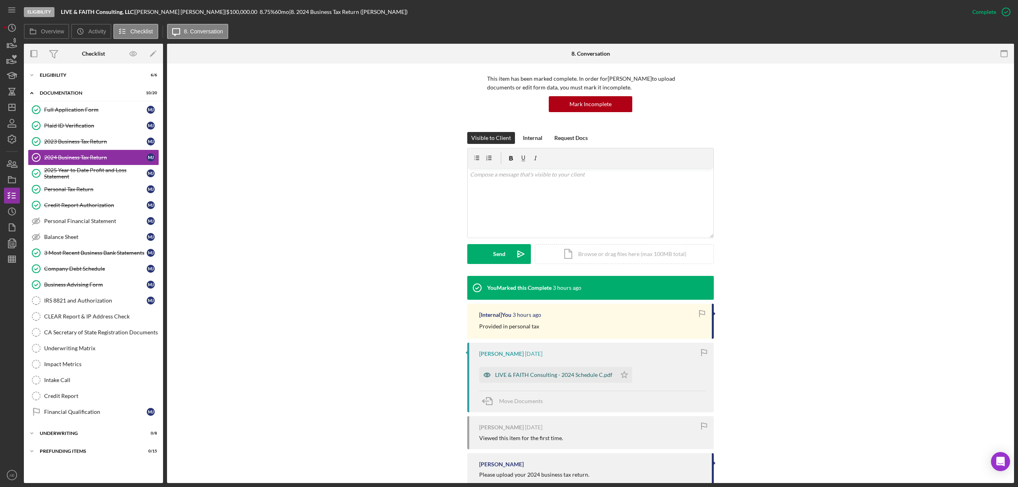
click at [487, 374] on icon "button" at bounding box center [487, 376] width 6 height 4
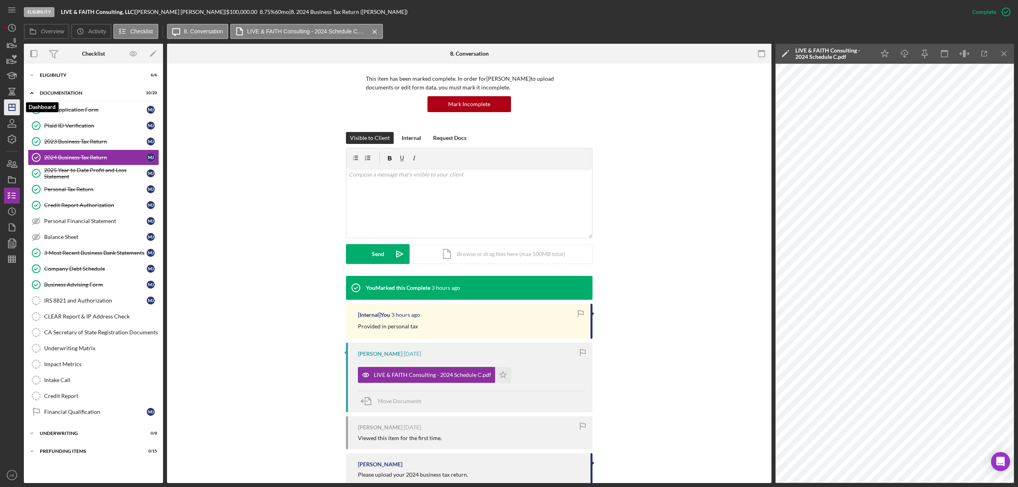
click at [15, 107] on line "button" at bounding box center [12, 107] width 6 height 0
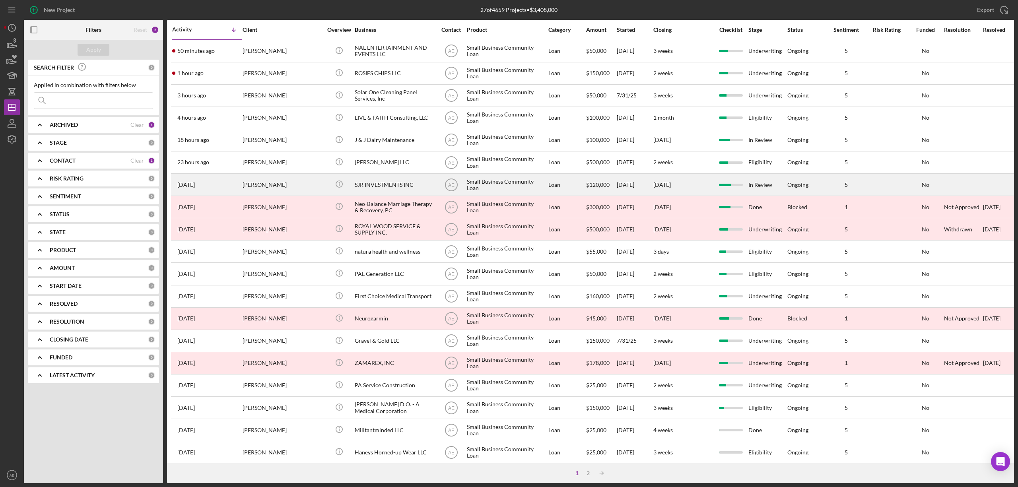
click at [297, 181] on div "[PERSON_NAME]" at bounding box center [283, 184] width 80 height 21
